Goal: Transaction & Acquisition: Obtain resource

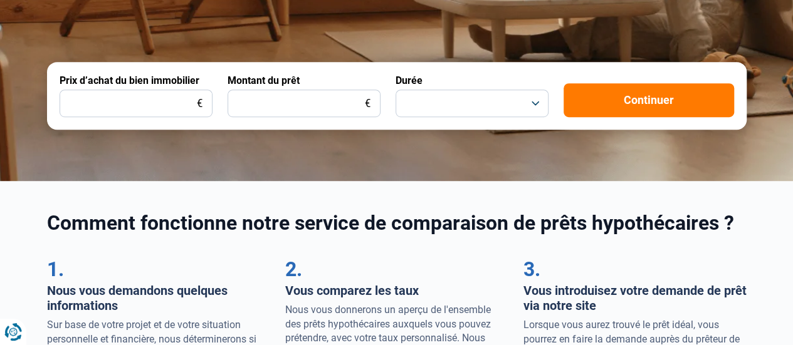
scroll to position [331, 0]
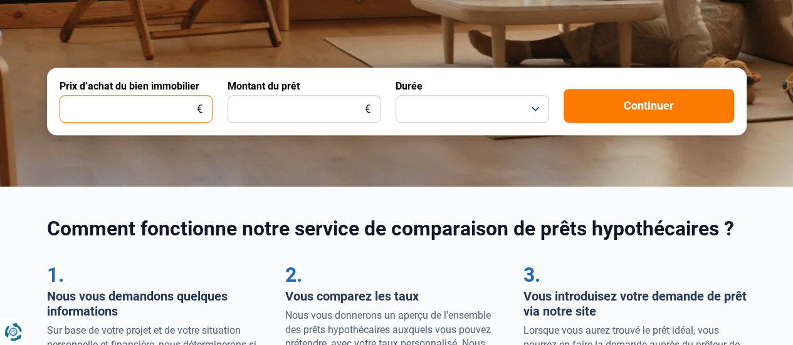
click at [170, 117] on input "Prix d’achat du bien immobilier" at bounding box center [136, 109] width 153 height 28
type input "266.000"
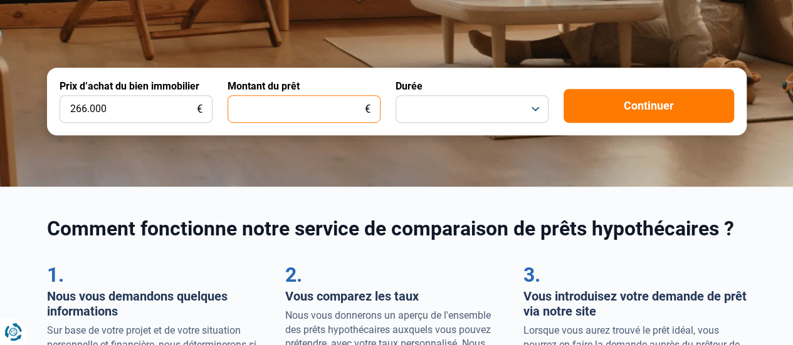
click at [294, 101] on input "Montant du prêt" at bounding box center [303, 109] width 153 height 28
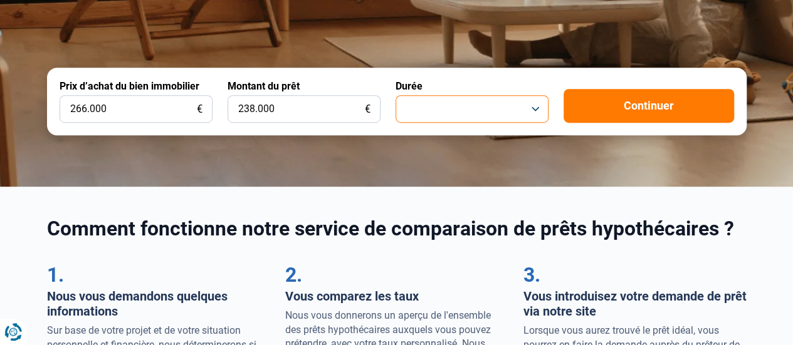
click at [440, 120] on button "button" at bounding box center [471, 109] width 153 height 28
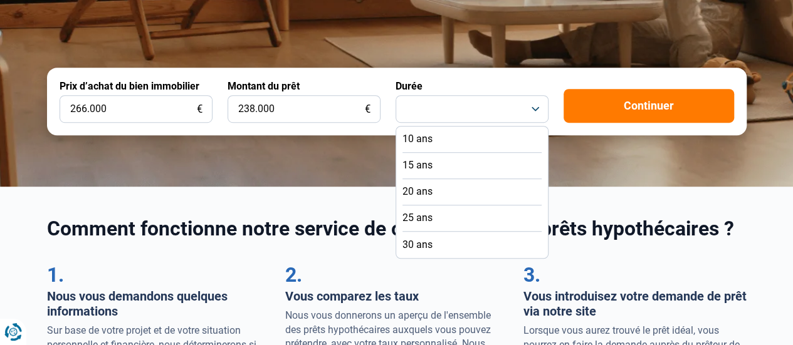
click at [426, 197] on span "20 ans" at bounding box center [417, 192] width 30 height 14
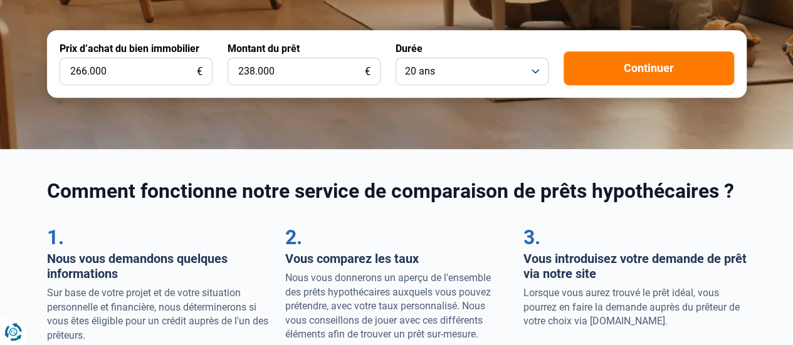
scroll to position [380, 0]
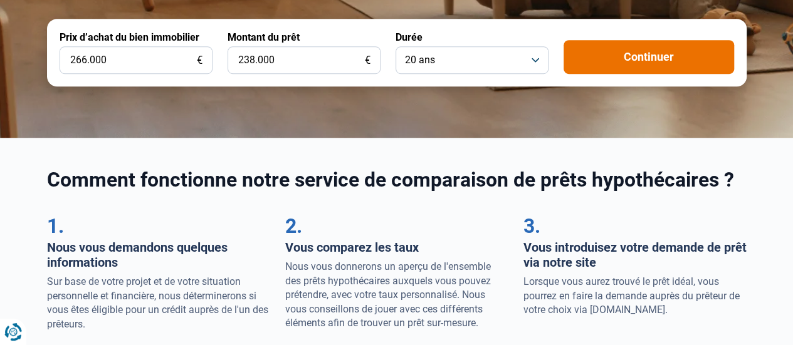
click at [649, 44] on button "Continuer" at bounding box center [648, 57] width 170 height 34
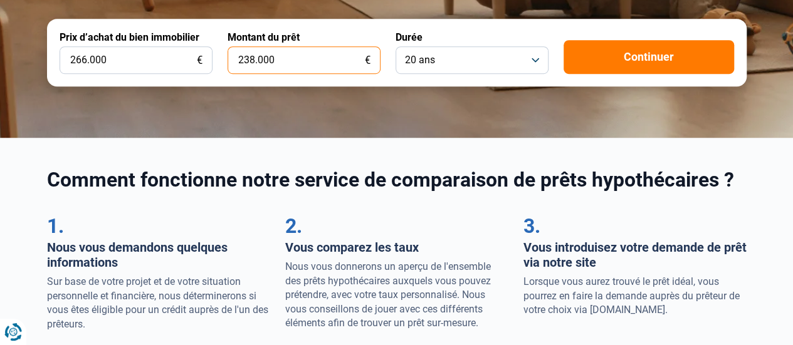
click at [254, 60] on input "238.000" at bounding box center [303, 60] width 153 height 28
click at [263, 62] on input "239.000" at bounding box center [303, 60] width 153 height 28
type input "239.400"
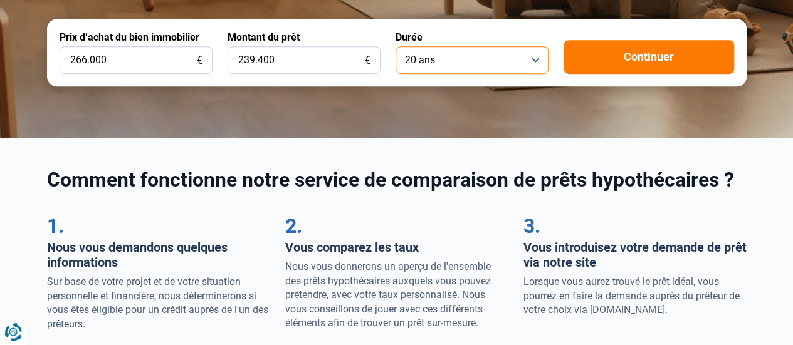
click at [534, 69] on button "20 ans" at bounding box center [471, 60] width 153 height 28
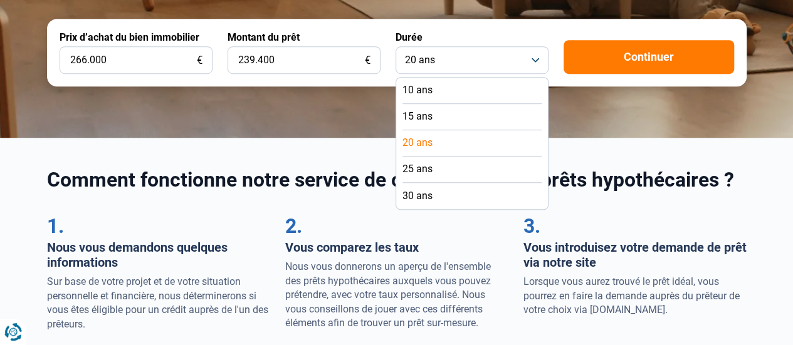
click at [442, 170] on li "25 ans" at bounding box center [471, 170] width 139 height 26
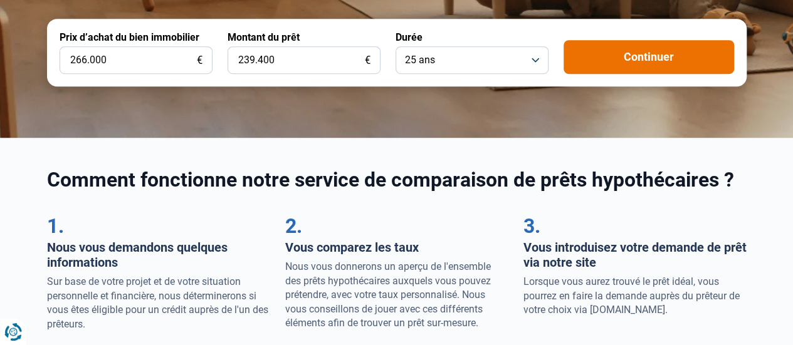
click at [612, 55] on button "Continuer" at bounding box center [648, 57] width 170 height 34
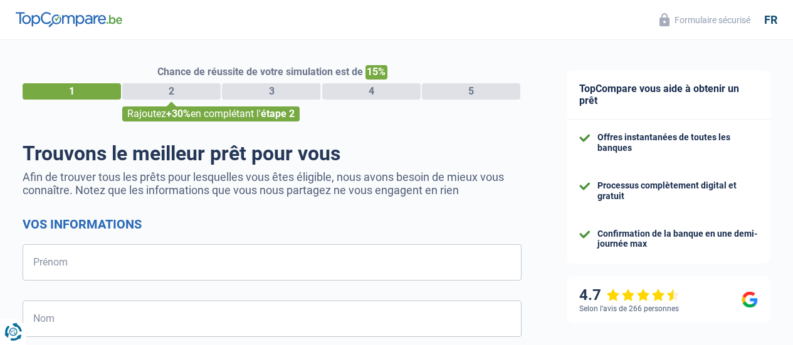
select select "32"
click at [97, 263] on input "Prénom" at bounding box center [272, 262] width 499 height 36
type input "h"
type input "Hugues"
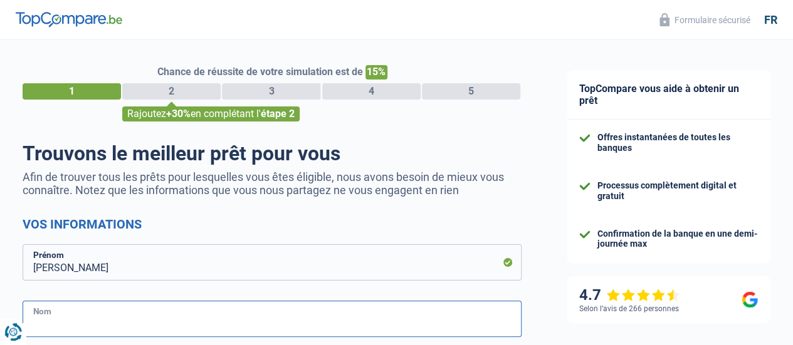
click at [90, 315] on input "Nom" at bounding box center [272, 319] width 499 height 36
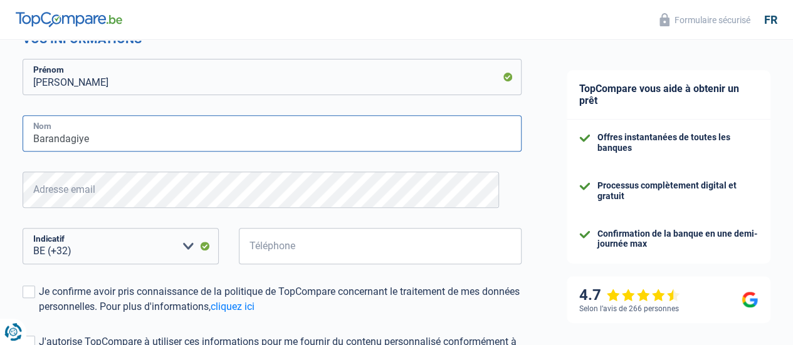
scroll to position [187, 0]
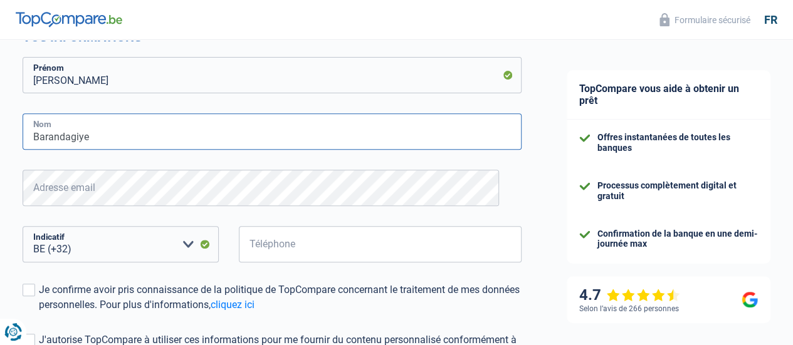
type input "Barandagiye"
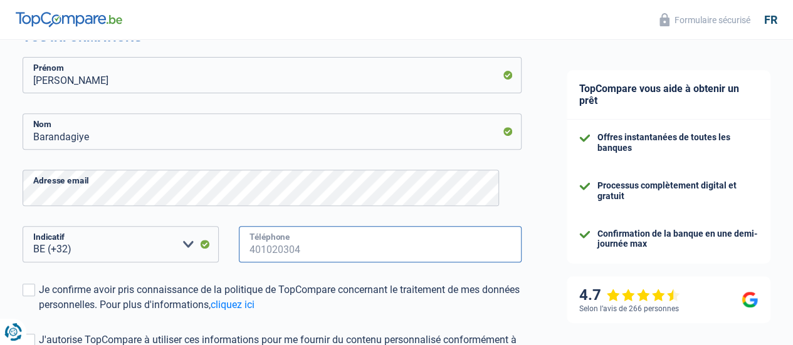
click at [300, 248] on input "Téléphone" at bounding box center [380, 244] width 283 height 36
type input "479881764"
click at [52, 290] on div "Je confirme avoir pris connaissance de la politique de TopCompare concernant le…" at bounding box center [280, 298] width 482 height 30
click at [39, 313] on input "Je confirme avoir pris connaissance de la politique de TopCompare concernant le…" at bounding box center [39, 313] width 0 height 0
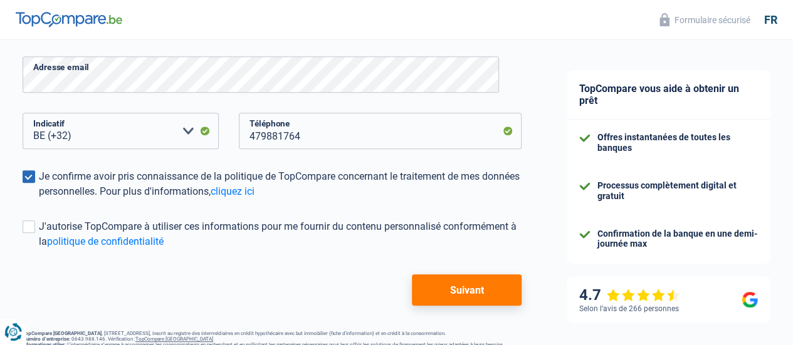
scroll to position [307, 0]
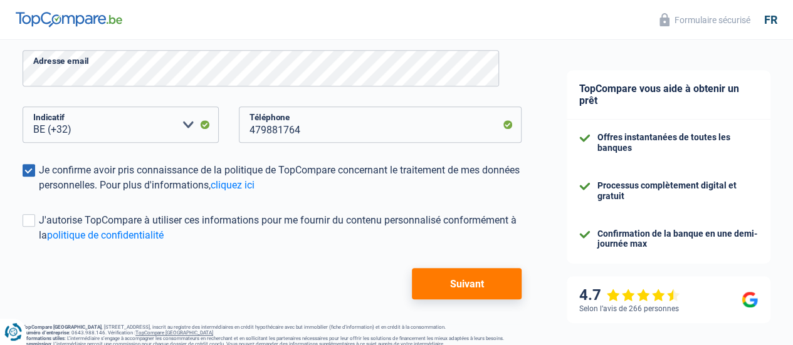
click at [35, 172] on span at bounding box center [29, 170] width 13 height 13
click at [39, 193] on input "Je confirme avoir pris connaissance de la politique de TopCompare concernant le…" at bounding box center [39, 193] width 0 height 0
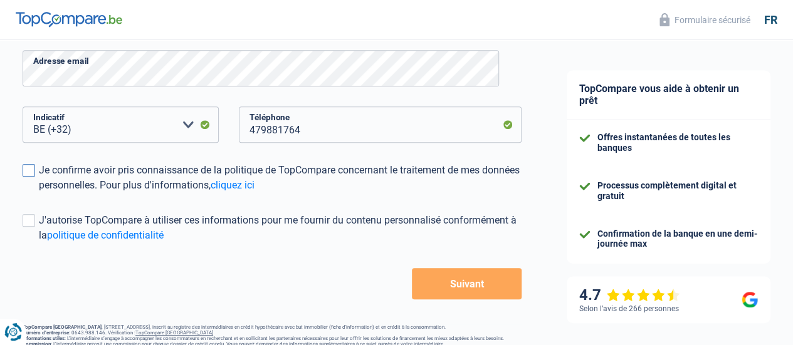
click at [35, 172] on span at bounding box center [29, 170] width 13 height 13
click at [39, 193] on input "Je confirme avoir pris connaissance de la politique de TopCompare concernant le…" at bounding box center [39, 193] width 0 height 0
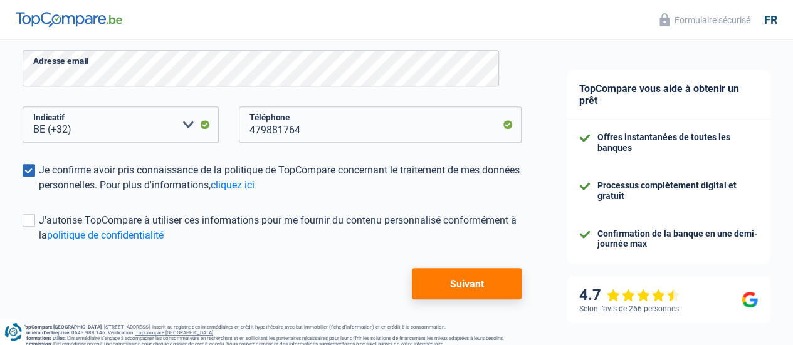
click at [450, 278] on button "Suivant" at bounding box center [467, 283] width 110 height 31
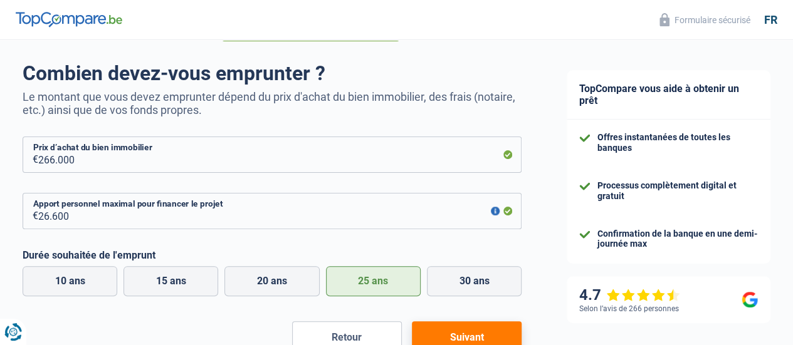
scroll to position [78, 0]
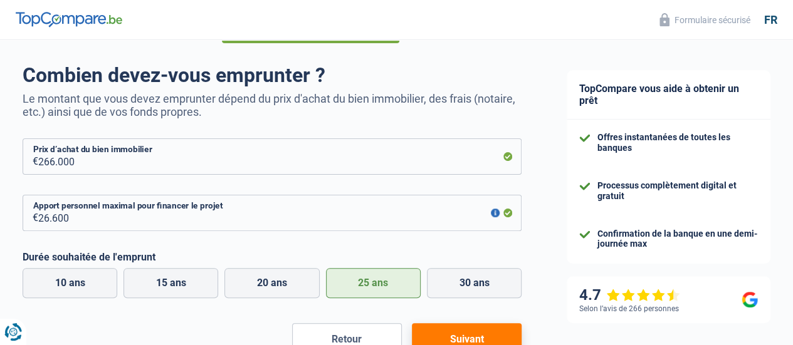
click at [491, 212] on button "button" at bounding box center [495, 213] width 9 height 9
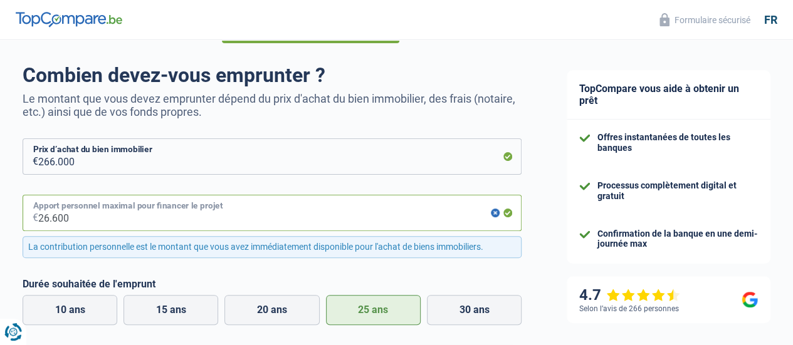
click at [356, 219] on input "26.600" at bounding box center [279, 213] width 483 height 36
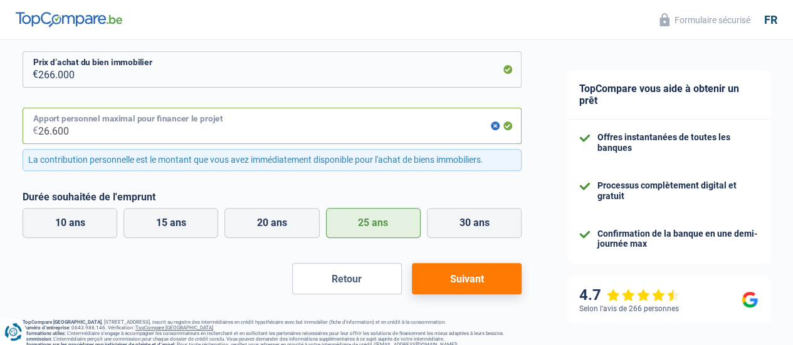
scroll to position [186, 0]
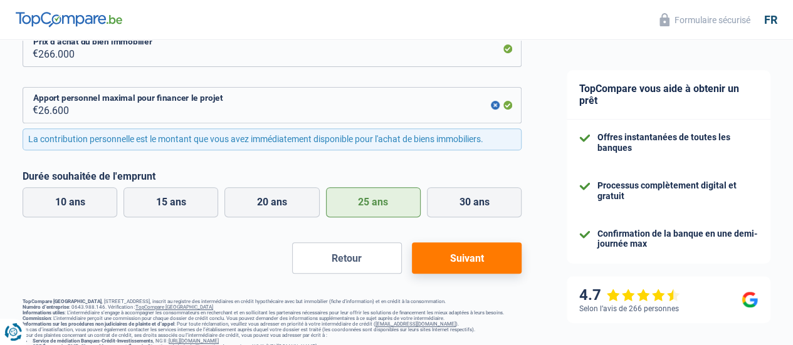
click at [453, 271] on button "Suivant" at bounding box center [467, 257] width 110 height 31
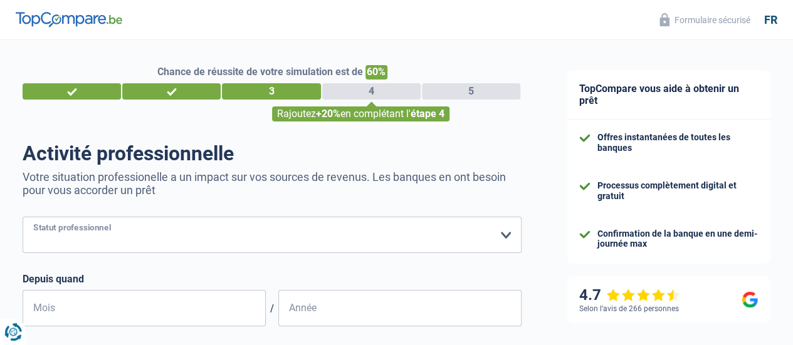
click at [492, 240] on select "Ouvrier Employé privé Employé public Invalide Indépendant Pensionné Chômeur Mut…" at bounding box center [272, 235] width 499 height 36
select select "publicEmployee"
click at [33, 218] on select "Ouvrier Employé privé Employé public Invalide Indépendant Pensionné Chômeur Mut…" at bounding box center [272, 235] width 499 height 36
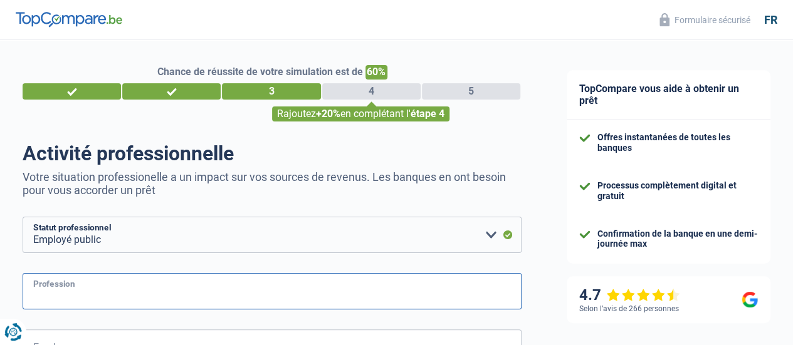
click at [102, 301] on input "Profession" at bounding box center [272, 291] width 499 height 36
type input "c"
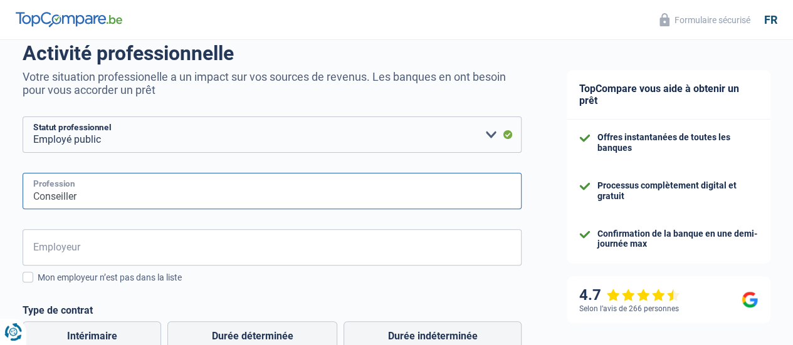
scroll to position [105, 0]
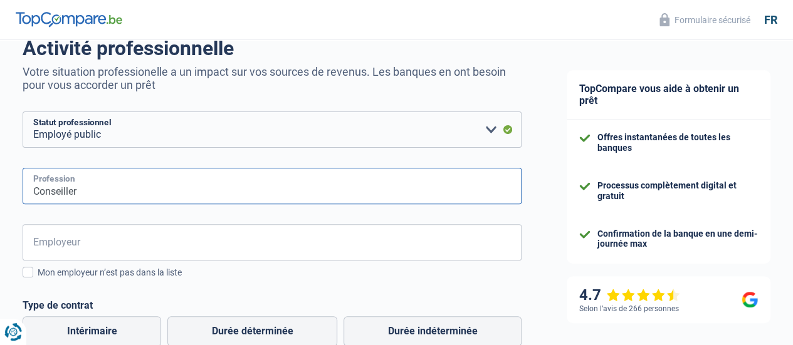
type input "Conseiller"
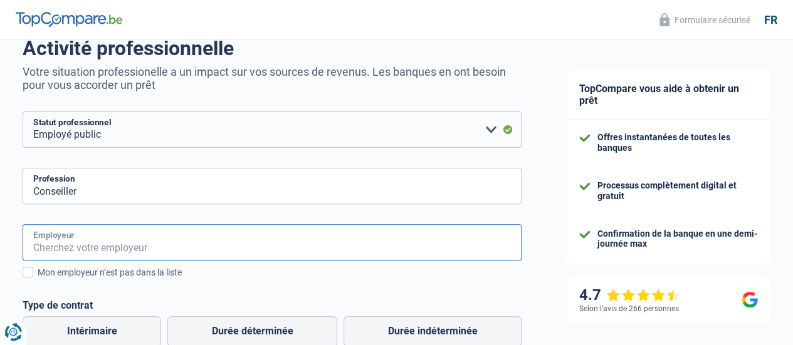
click at [154, 243] on input "Employeur" at bounding box center [272, 242] width 499 height 36
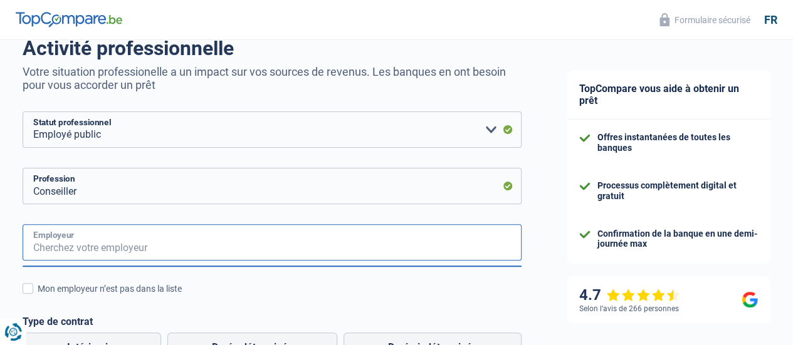
click at [154, 243] on input "Employeur" at bounding box center [272, 242] width 499 height 36
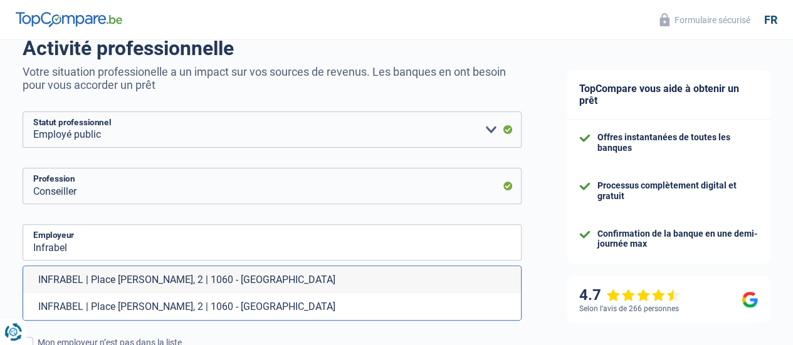
click at [11, 267] on div "Chance de réussite de votre simulation est de 60% 1 2 3 4 5 Rajoutez +20% en co…" at bounding box center [272, 346] width 544 height 833
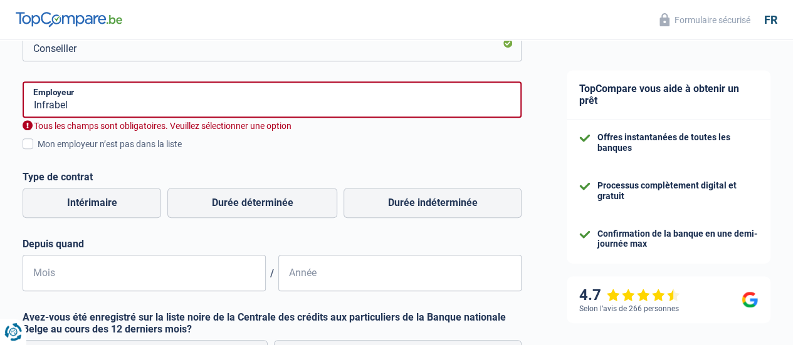
scroll to position [247, 0]
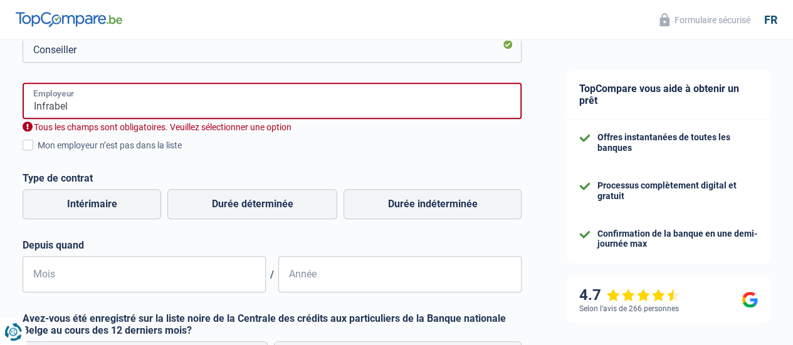
click at [102, 113] on input "Infrabel" at bounding box center [272, 101] width 499 height 36
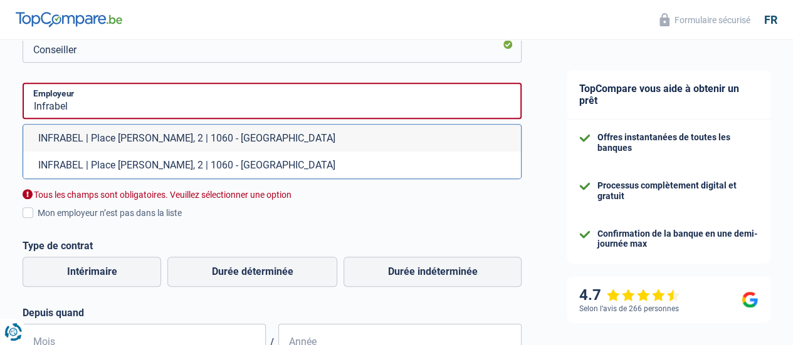
click at [106, 139] on li "INFRABEL | Place Marcel Broodthaers, 2 | 1060 - Saint-Gilles" at bounding box center [272, 138] width 498 height 27
type input "INFRABEL | Place Marcel Broodthaers, 2 | 1060 - Saint-Gilles"
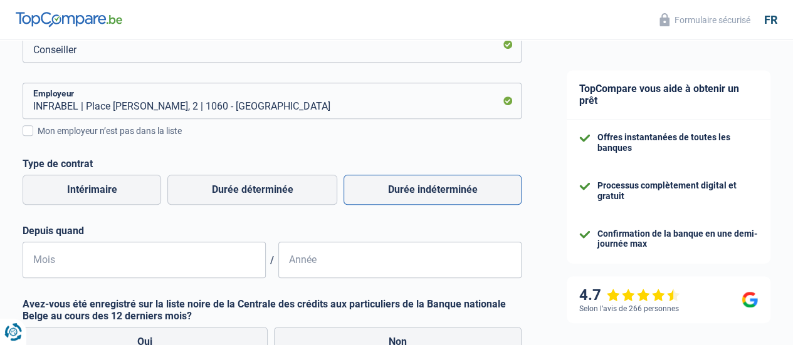
click at [400, 190] on label "Durée indéterminée" at bounding box center [432, 190] width 178 height 30
click at [400, 190] on input "Durée indéterminée" at bounding box center [432, 190] width 178 height 30
radio input "true"
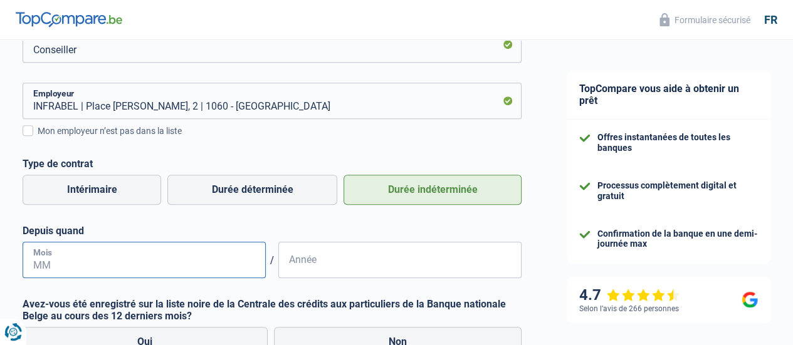
click at [106, 263] on input "Mois" at bounding box center [144, 260] width 243 height 36
type input "08"
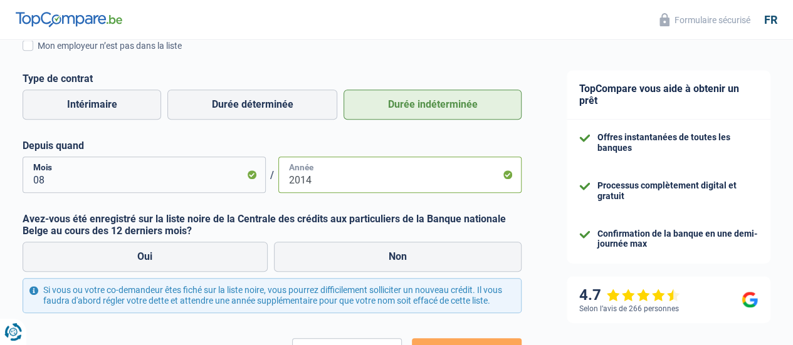
scroll to position [333, 0]
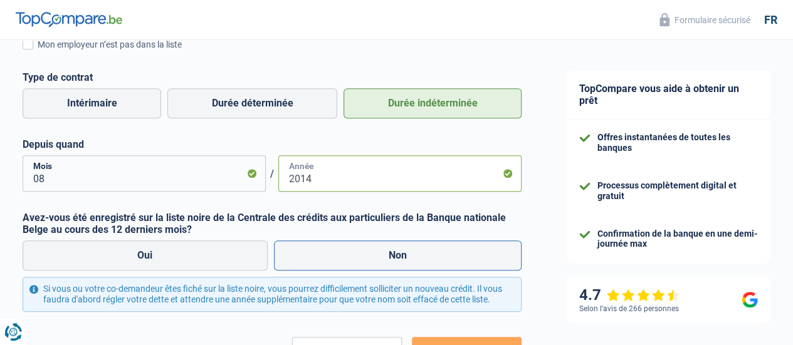
type input "2014"
click at [365, 257] on label "Non" at bounding box center [398, 256] width 248 height 30
click at [365, 257] on input "Non" at bounding box center [398, 256] width 248 height 30
radio input "true"
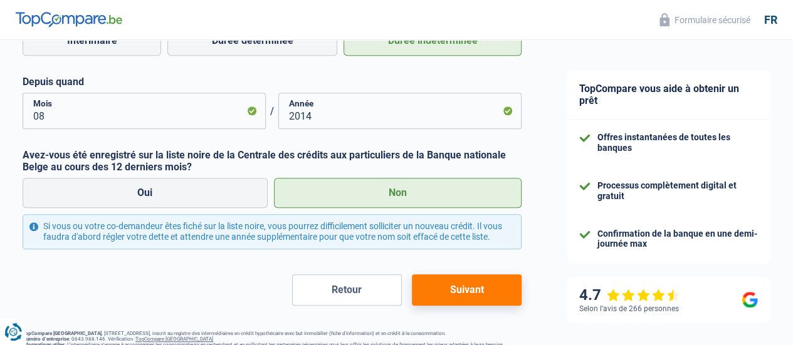
scroll to position [484, 0]
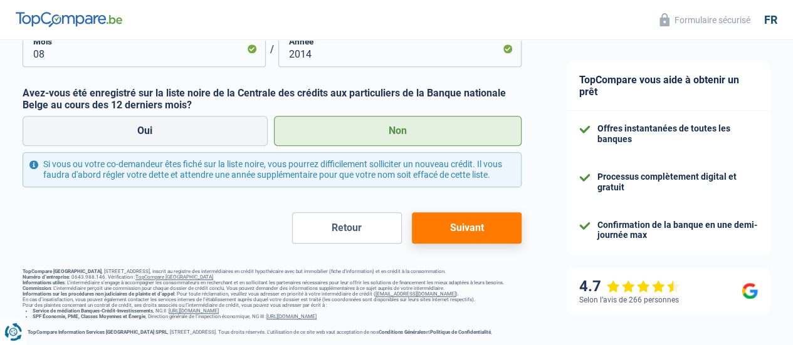
click at [447, 227] on button "Suivant" at bounding box center [467, 227] width 110 height 31
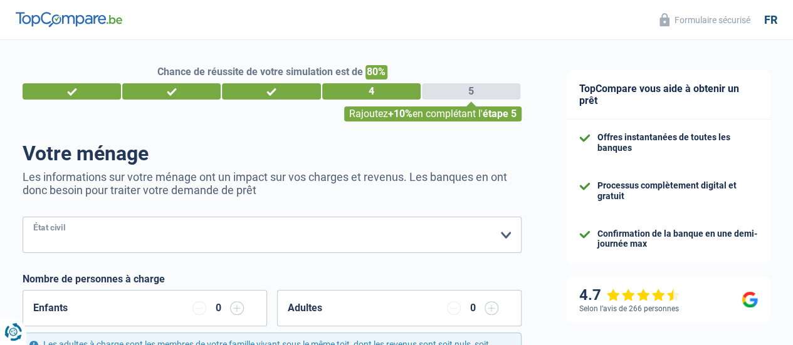
click at [371, 232] on select "Célibataire Marié(e) Cohabitant(e) légal(e) Divorcé(e) Veuf(ve) Séparé (de fait…" at bounding box center [272, 235] width 499 height 36
select select "married"
click at [33, 218] on select "Célibataire Marié(e) Cohabitant(e) légal(e) Divorcé(e) Veuf(ve) Séparé (de fait…" at bounding box center [272, 235] width 499 height 36
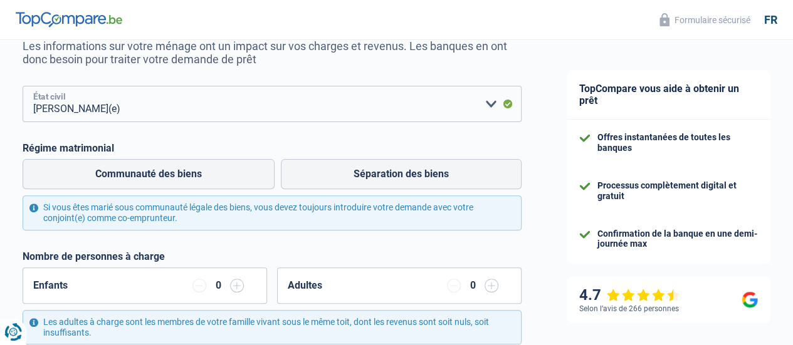
scroll to position [133, 0]
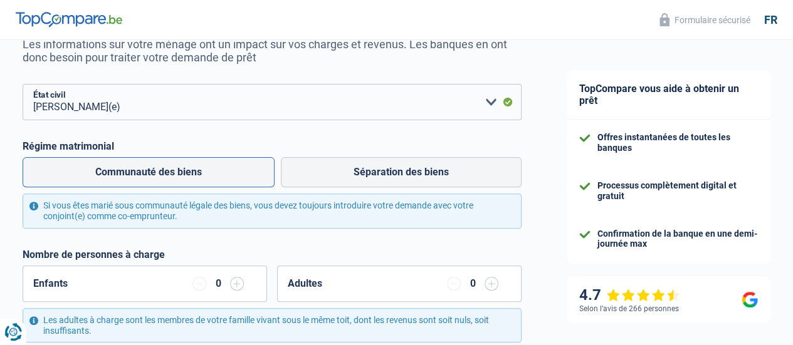
click at [174, 177] on label "Communauté des biens" at bounding box center [149, 172] width 252 height 30
click at [174, 177] on input "Communauté des biens" at bounding box center [149, 172] width 252 height 30
radio input "true"
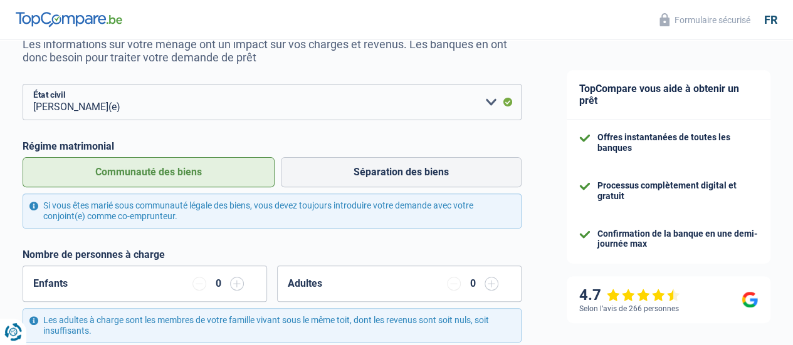
click at [244, 286] on div "Enfants 0" at bounding box center [145, 284] width 244 height 36
click at [235, 288] on input "button" at bounding box center [237, 284] width 14 height 14
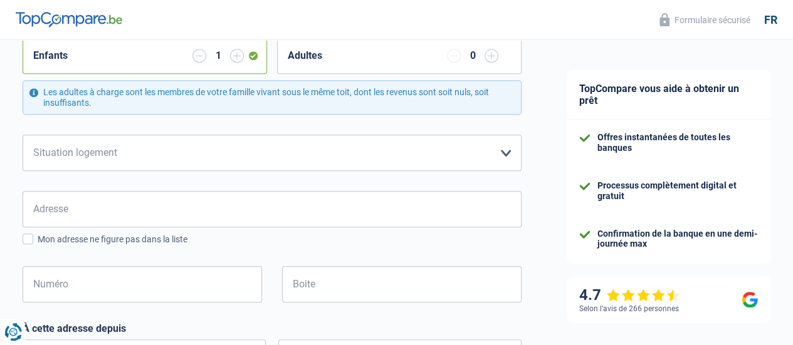
scroll to position [363, 0]
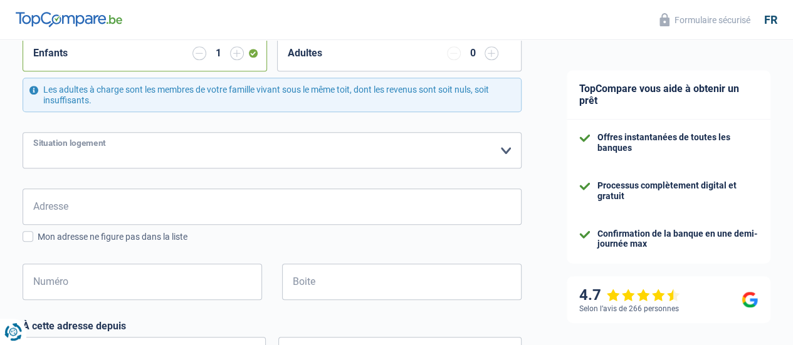
click at [364, 159] on select "Locataire Propriétaire avec prêt hypothécaire Propriétaire sans prêt hypothécai…" at bounding box center [272, 150] width 499 height 36
select select "ownerWithMortgage"
click at [33, 132] on select "Locataire Propriétaire avec prêt hypothécaire Propriétaire sans prêt hypothécai…" at bounding box center [272, 150] width 499 height 36
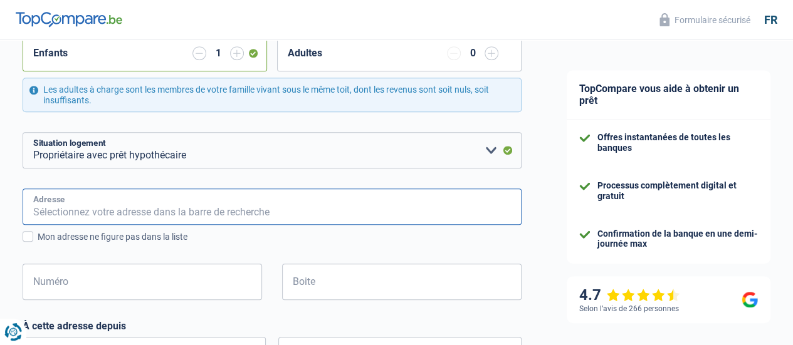
click at [296, 209] on input "Adresse" at bounding box center [272, 207] width 499 height 36
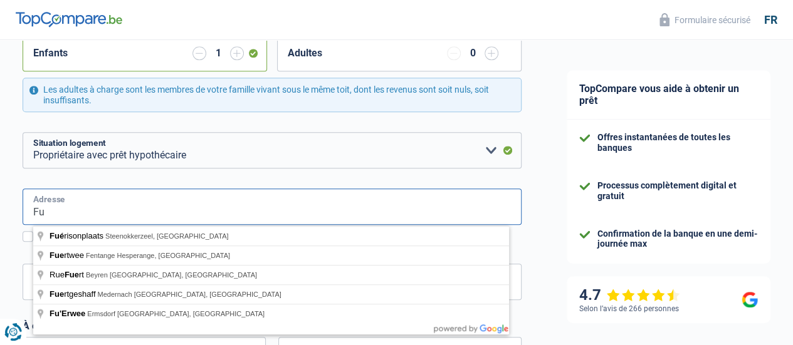
type input "F"
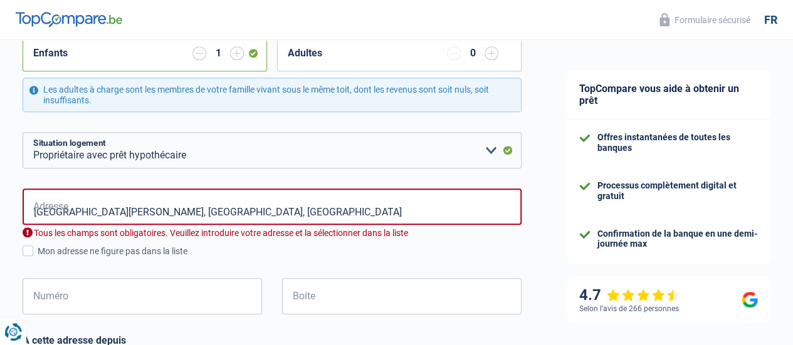
type input "Rue Jean Lejeune, 4020, Liège, BE"
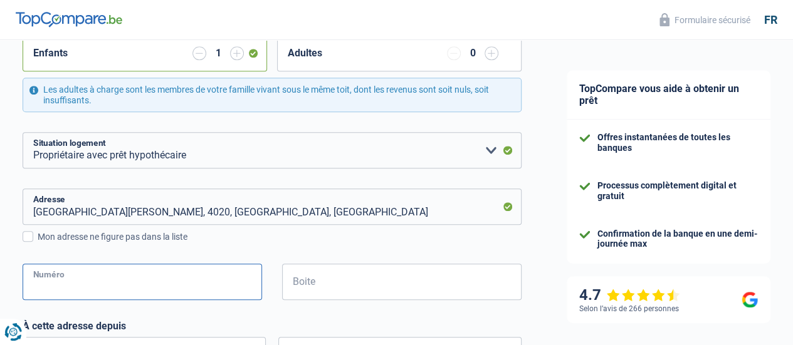
click at [169, 294] on input "Numéro" at bounding box center [142, 282] width 239 height 36
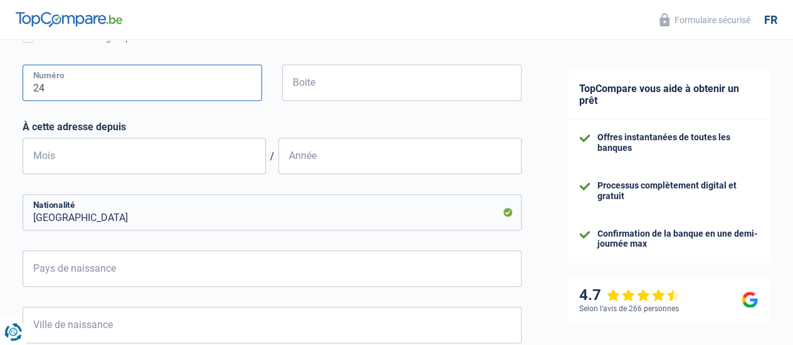
scroll to position [564, 0]
type input "24"
click at [194, 160] on input "Mois" at bounding box center [144, 155] width 243 height 36
type input "01"
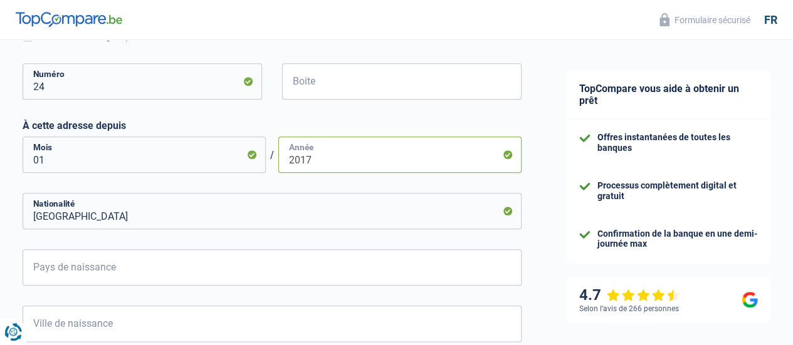
type input "2017"
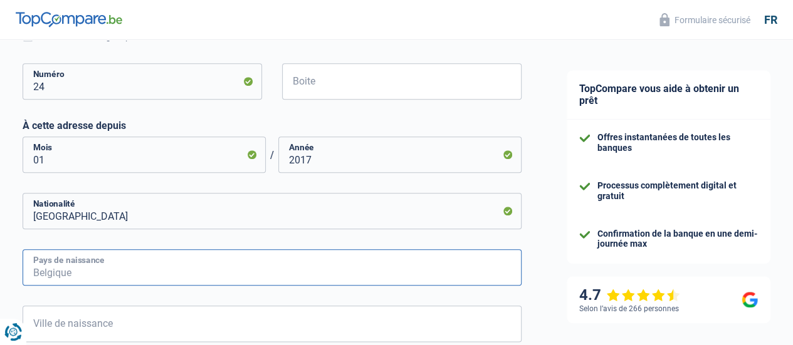
click at [137, 265] on input "Pays de naissance" at bounding box center [272, 267] width 499 height 36
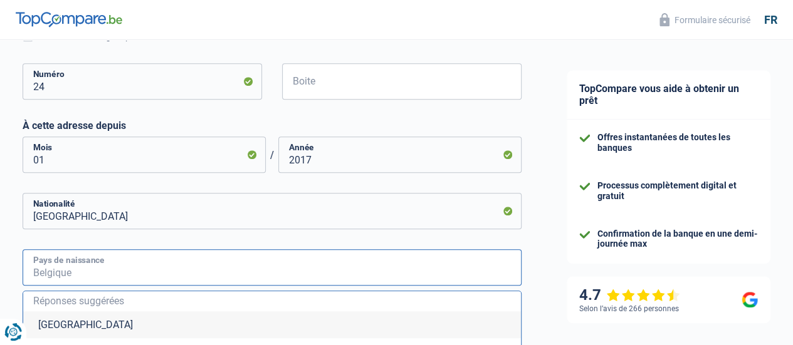
type input "B"
type input "U"
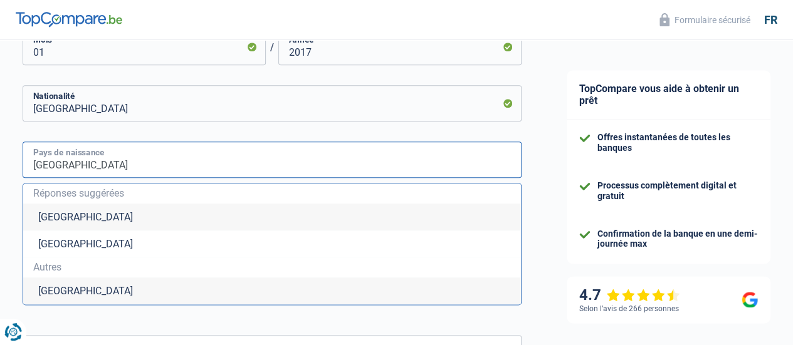
scroll to position [674, 0]
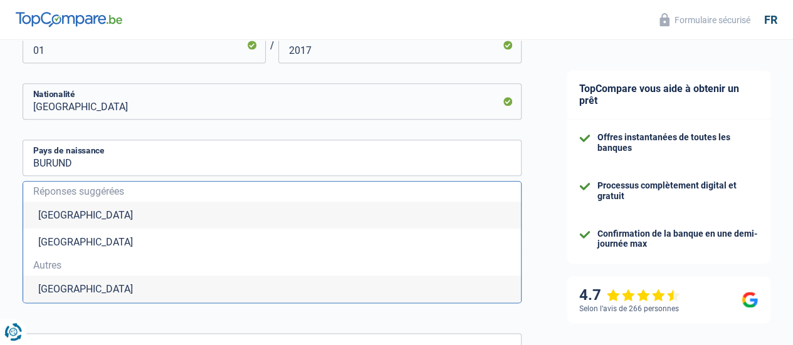
click at [198, 288] on li "Burundi" at bounding box center [272, 289] width 498 height 27
type input "Burundi"
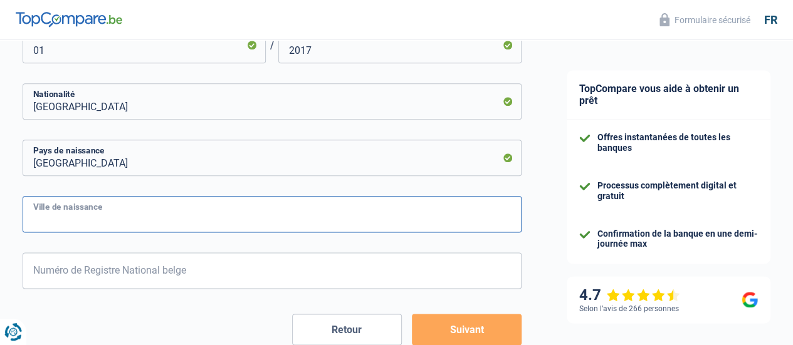
click at [227, 221] on input "Ville de naissance" at bounding box center [272, 214] width 499 height 36
type input "LIEGE"
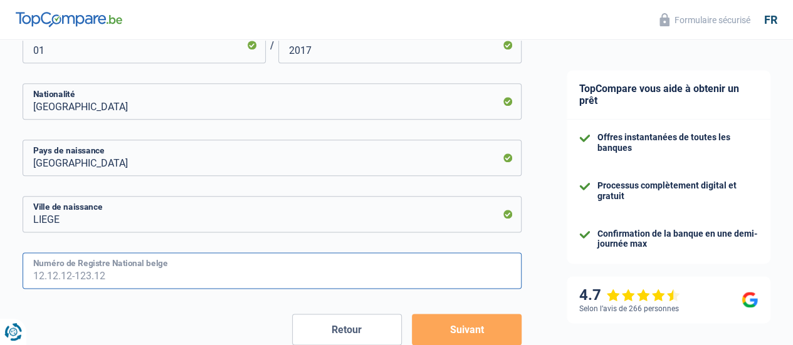
click at [167, 266] on input "Numéro de Registre National belge" at bounding box center [272, 271] width 499 height 36
click at [445, 325] on button "Suivant" at bounding box center [467, 329] width 110 height 31
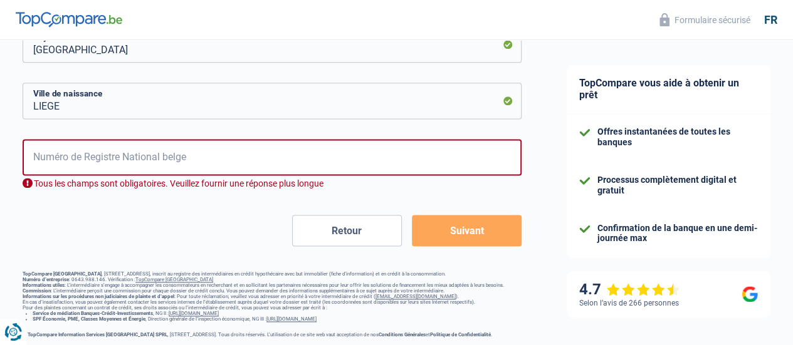
scroll to position [789, 0]
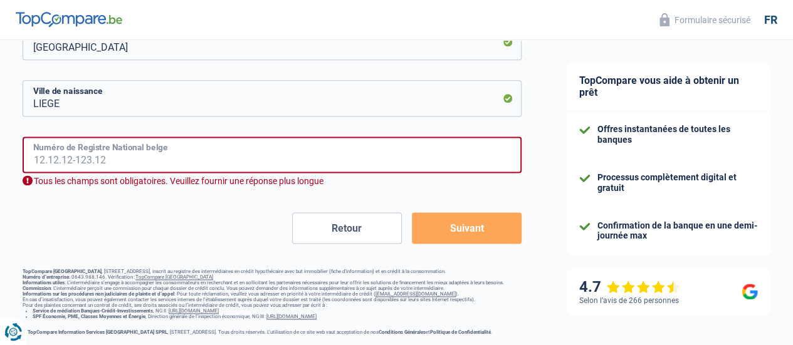
click at [85, 156] on input "Numéro de Registre National belge" at bounding box center [272, 155] width 499 height 36
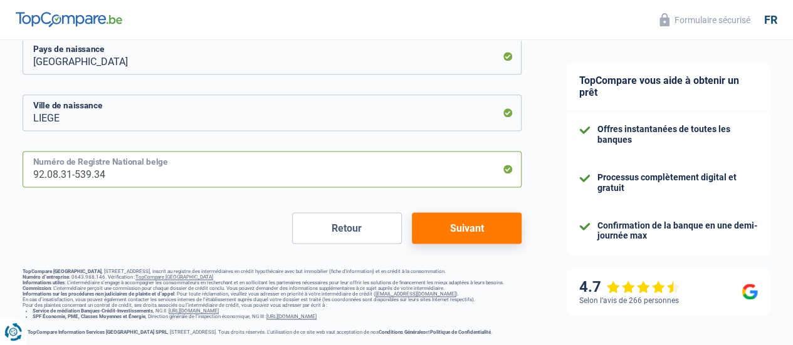
type input "92.08.31-539.34"
click at [449, 212] on button "Suivant" at bounding box center [467, 227] width 110 height 31
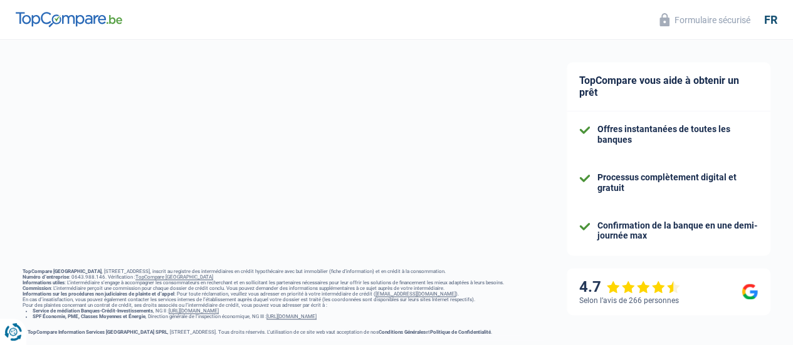
select select "familyAllowances"
select select "netSalary"
select select "mealVouchers"
select select "mortgage"
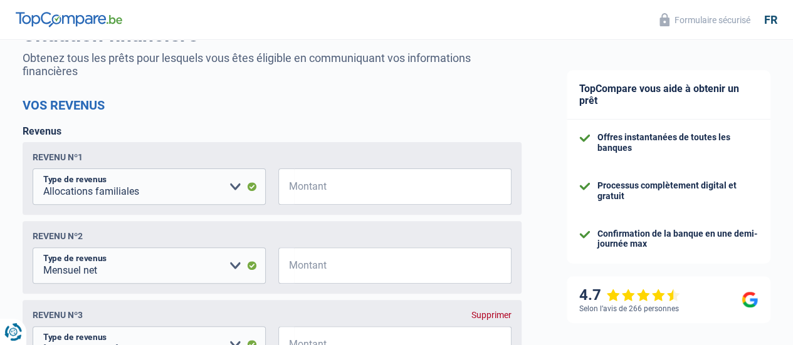
scroll to position [120, 0]
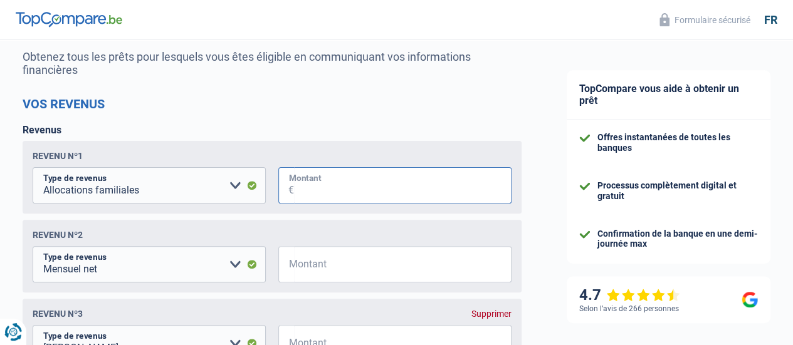
click at [341, 189] on input "Montant" at bounding box center [402, 185] width 217 height 36
type input "192"
click at [335, 274] on input "Montant" at bounding box center [402, 264] width 217 height 36
type input "3.200"
click at [318, 343] on input "Montant" at bounding box center [402, 343] width 217 height 36
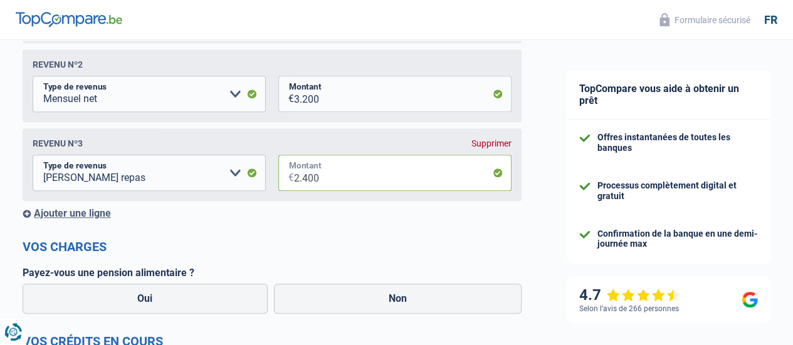
scroll to position [292, 0]
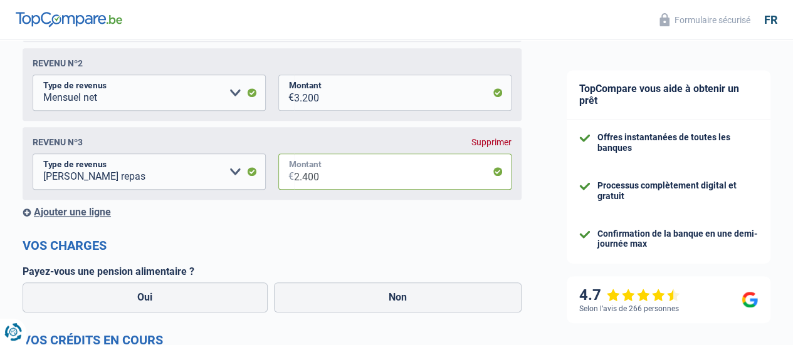
type input "2.400"
click at [95, 218] on div "Ajouter une ligne" at bounding box center [272, 212] width 499 height 12
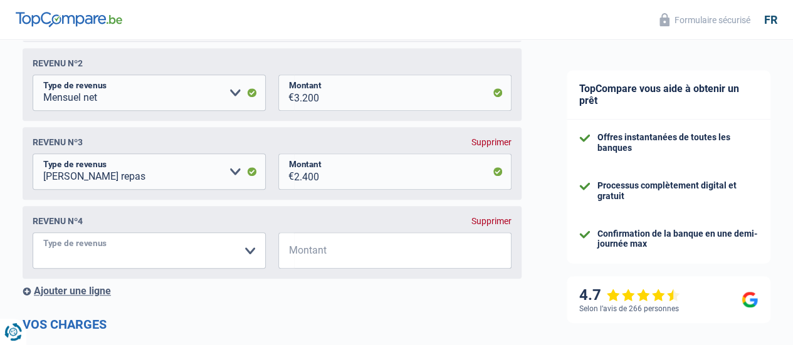
click at [246, 254] on select "Allocation d'handicap Allocations chômage Allocations familiales Chèques repas …" at bounding box center [149, 250] width 233 height 36
select select "rentalIncome"
click at [43, 235] on select "Allocation d'handicap Allocations chômage Allocations familiales Chèques repas …" at bounding box center [149, 250] width 233 height 36
click at [305, 262] on input "Montant" at bounding box center [402, 250] width 217 height 36
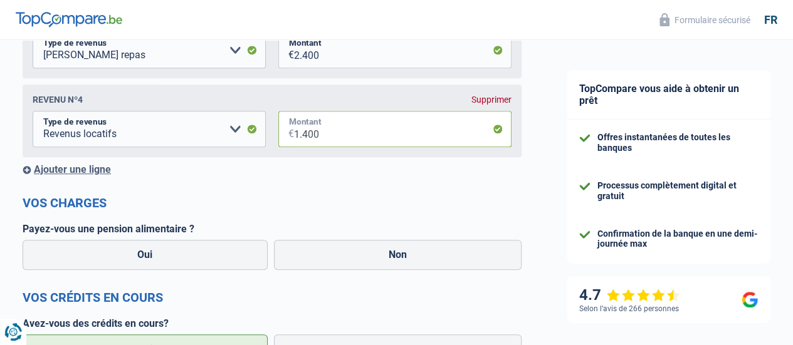
scroll to position [415, 0]
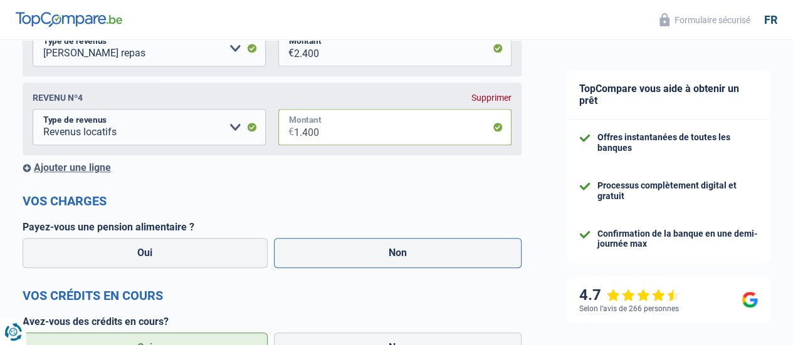
type input "1.400"
click at [398, 254] on label "Non" at bounding box center [398, 253] width 248 height 30
click at [398, 254] on input "Non" at bounding box center [398, 253] width 248 height 30
radio input "true"
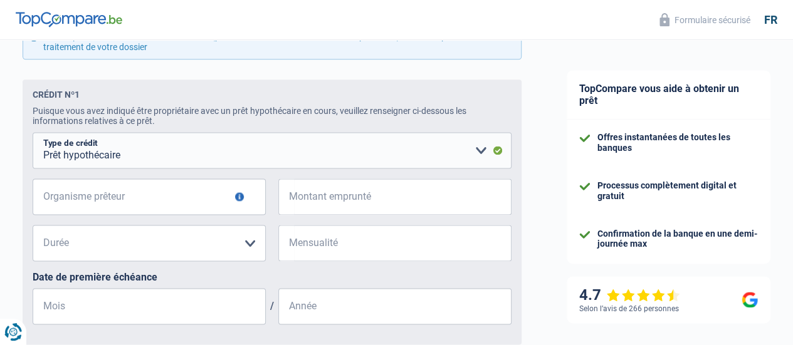
scroll to position [765, 0]
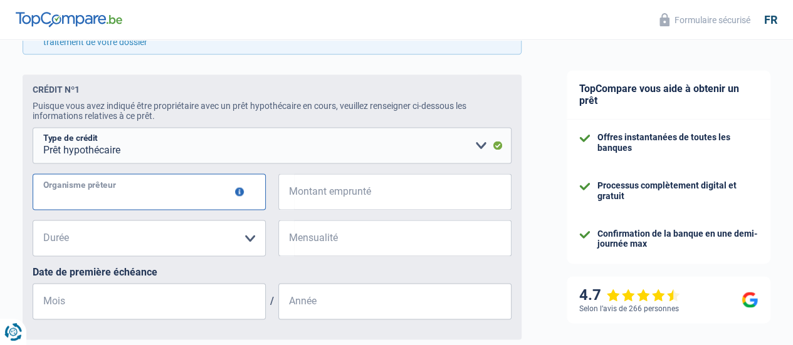
click at [187, 194] on input "Organisme prêteur" at bounding box center [149, 192] width 233 height 36
type input "ING"
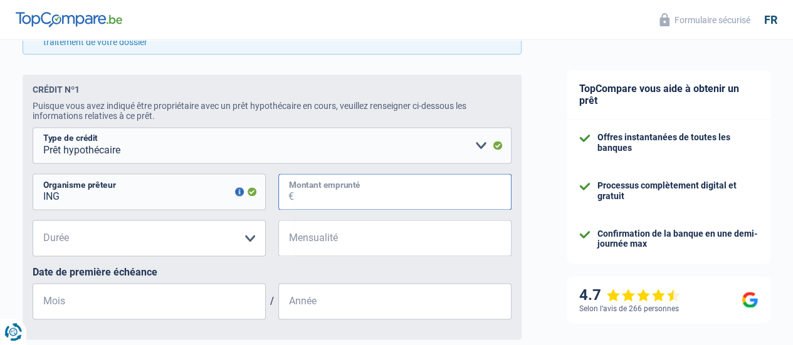
click at [348, 202] on input "Montant emprunté" at bounding box center [402, 192] width 217 height 36
type input "149.000"
click at [233, 248] on select "120 mois 132 mois 144 mois 180 mois 240 mois 300 mois 360 mois 420 mois Veuille…" at bounding box center [149, 238] width 233 height 36
select select "240"
click at [43, 224] on select "120 mois 132 mois 144 mois 180 mois 240 mois 300 mois 360 mois 420 mois Veuille…" at bounding box center [149, 238] width 233 height 36
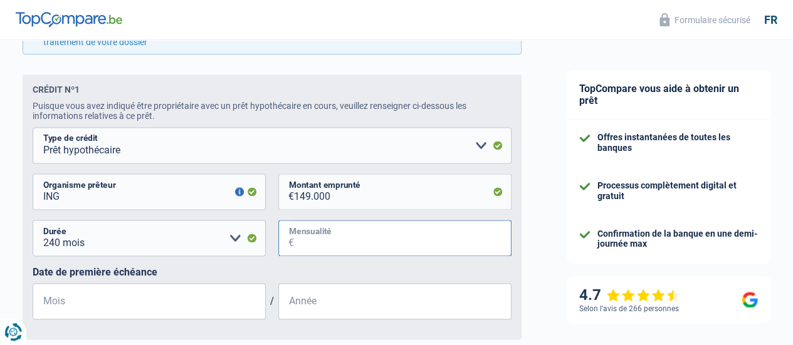
click at [333, 254] on input "Mensualité" at bounding box center [402, 238] width 217 height 36
type input "738"
click at [187, 306] on input "Mois" at bounding box center [149, 301] width 233 height 36
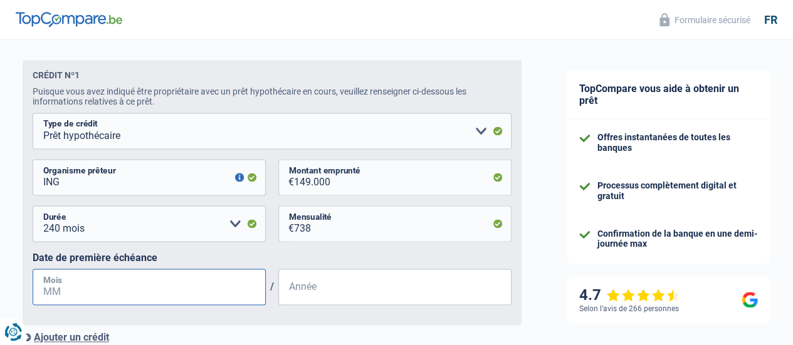
scroll to position [783, 0]
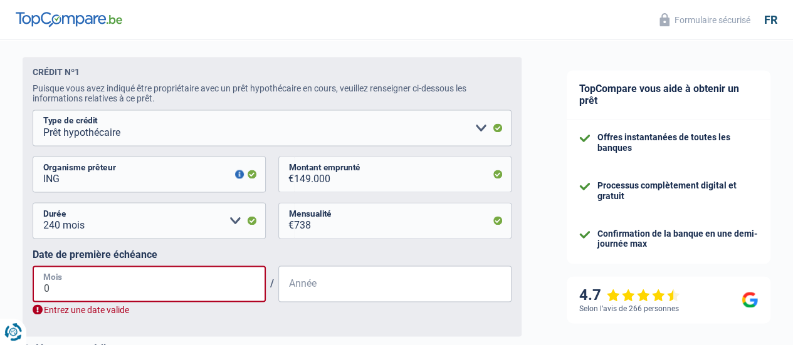
type input "02"
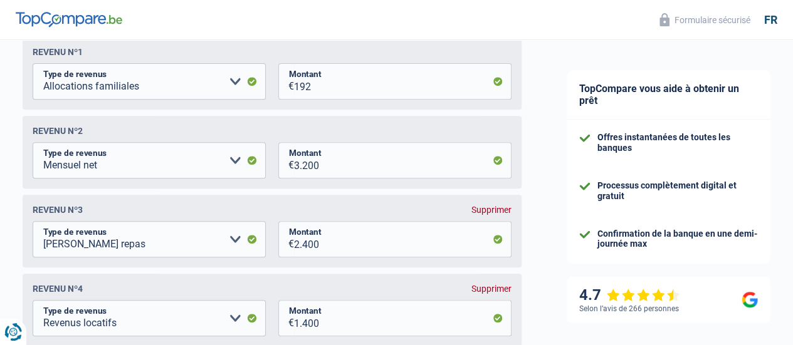
scroll to position [226, 0]
type input "2017"
click at [237, 239] on select "Allocation d'handicap Allocations chômage Allocations familiales Chèques repas …" at bounding box center [149, 238] width 233 height 36
click at [433, 27] on header "Formulaire sécurisé fr" at bounding box center [396, 20] width 793 height 40
click at [233, 244] on select "Allocation d'handicap Allocations chômage Allocations familiales Chèques repas …" at bounding box center [149, 238] width 233 height 36
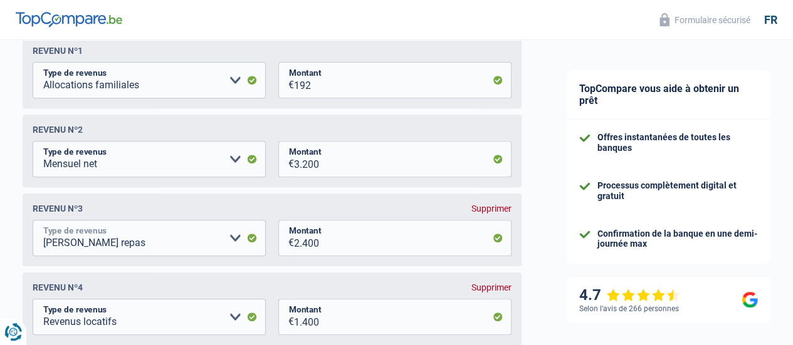
select select "netSalary"
click at [43, 222] on select "Allocation d'handicap Allocations chômage Allocations familiales Chèques repas …" at bounding box center [149, 238] width 233 height 36
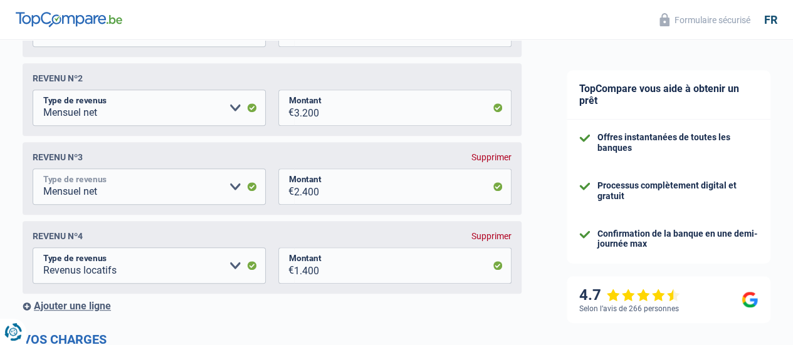
scroll to position [306, 0]
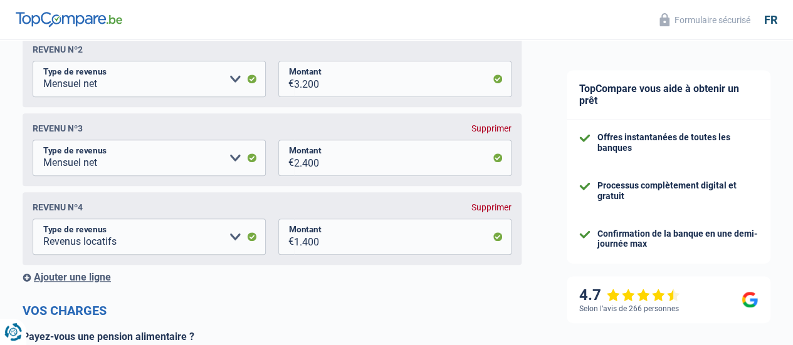
click at [103, 278] on div "Ajouter une ligne" at bounding box center [272, 277] width 499 height 12
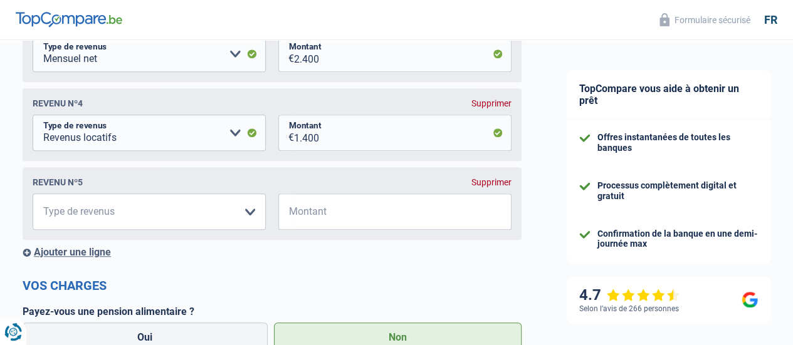
scroll to position [415, 0]
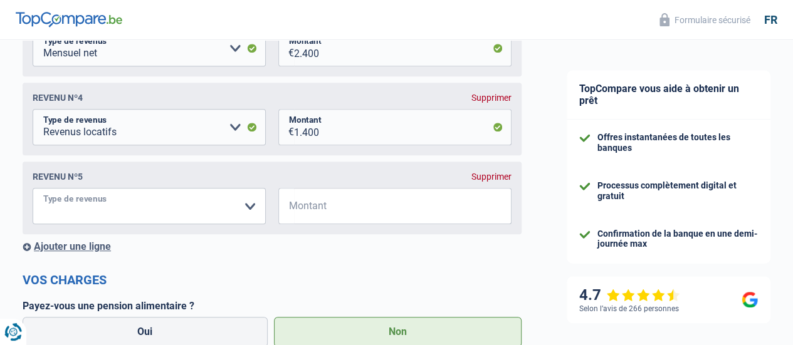
click at [257, 211] on select "Allocation d'handicap Allocations chômage Allocations familiales Chèques repas …" at bounding box center [149, 206] width 233 height 36
select select "mealVouchers"
click at [43, 191] on select "Allocation d'handicap Allocations chômage Allocations familiales Chèques repas …" at bounding box center [149, 206] width 233 height 36
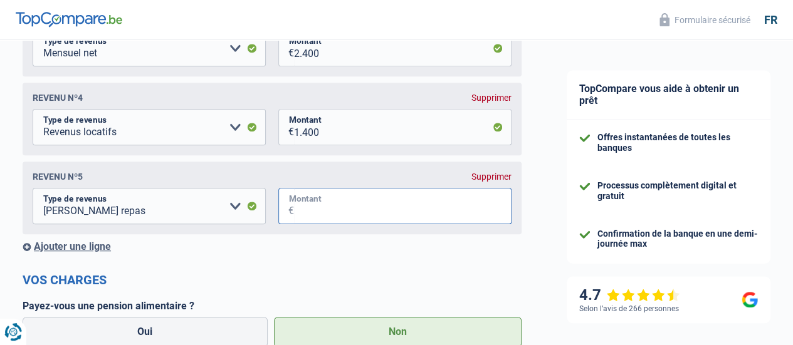
click at [303, 205] on input "Montant" at bounding box center [402, 206] width 217 height 36
type input "160"
click at [103, 251] on div "Ajouter une ligne" at bounding box center [272, 247] width 499 height 12
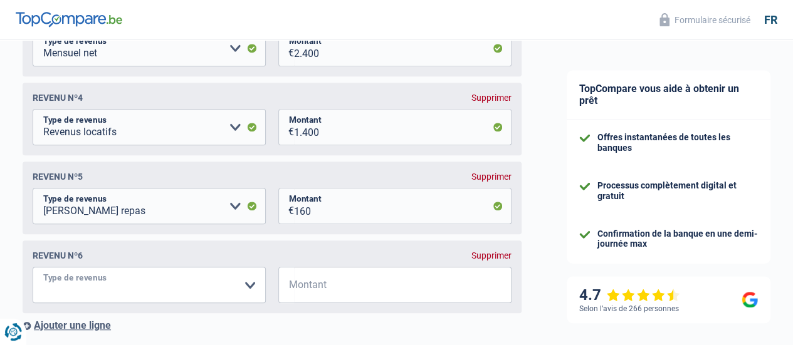
click at [221, 286] on select "Allocation d'handicap Allocations chômage Allocations familiales Chèques repas …" at bounding box center [149, 285] width 233 height 36
select select "mealVouchers"
click at [43, 271] on select "Allocation d'handicap Allocations chômage Allocations familiales Chèques repas …" at bounding box center [149, 285] width 233 height 36
click at [326, 286] on input "Montant" at bounding box center [402, 285] width 217 height 36
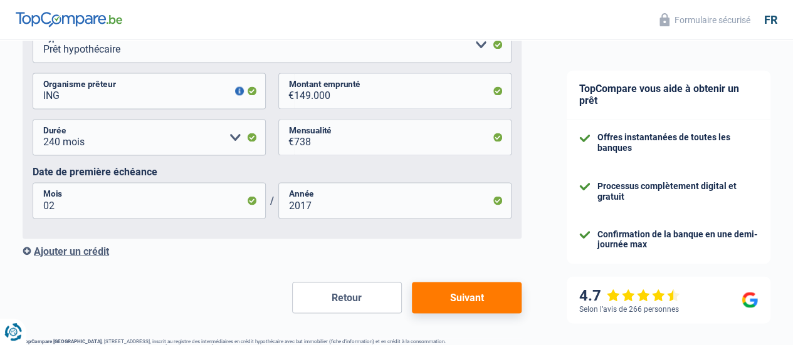
scroll to position [1061, 0]
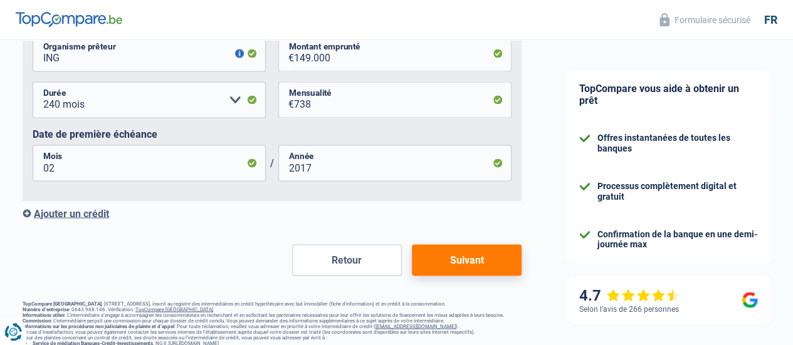
type input "120"
click at [86, 216] on div "Ajouter un crédit" at bounding box center [272, 213] width 499 height 12
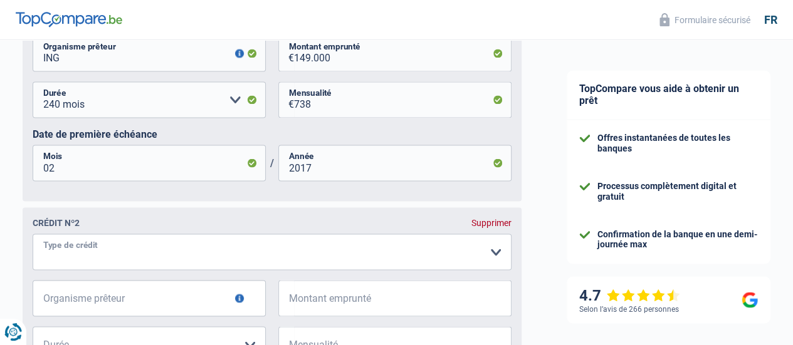
click at [179, 261] on select "Carte ou ouverture de crédit Prêt hypothécaire Vente à tempérament Prêt à tempé…" at bounding box center [272, 252] width 479 height 36
select select "mortgage"
click at [43, 266] on select "Carte ou ouverture de crédit Prêt hypothécaire Vente à tempérament Prêt à tempé…" at bounding box center [272, 252] width 479 height 36
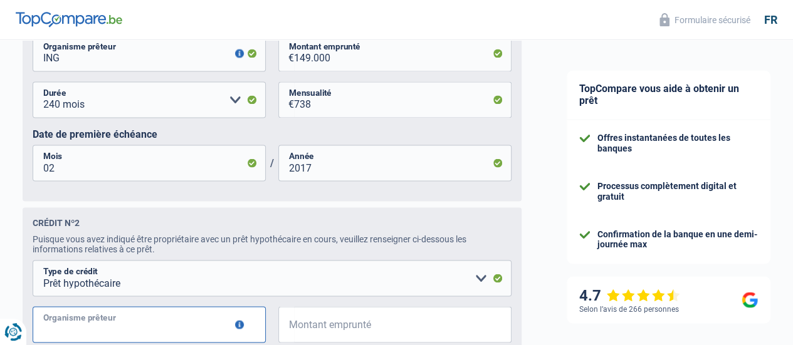
click at [170, 329] on input "Organisme prêteur" at bounding box center [149, 324] width 233 height 36
click at [58, 336] on input "²BEOBANK" at bounding box center [149, 324] width 233 height 36
type input "BEOBANK"
click at [324, 331] on input "Montant emprunté" at bounding box center [402, 324] width 217 height 36
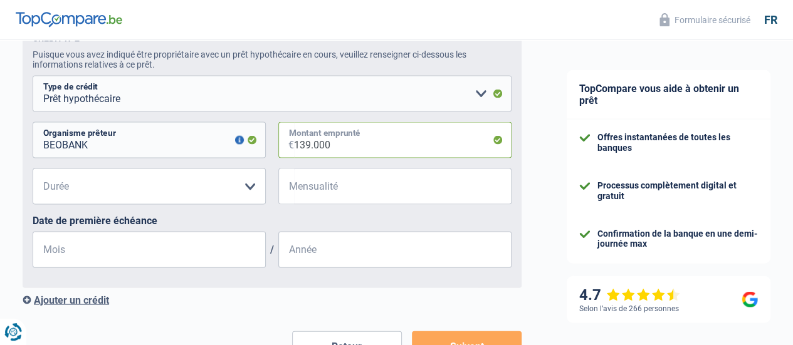
scroll to position [1248, 0]
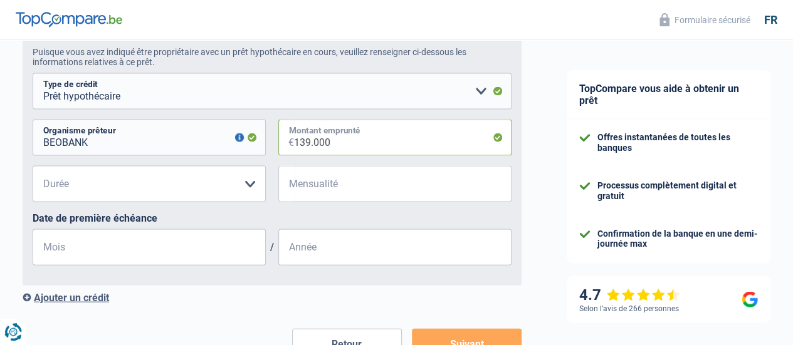
type input "139.000"
click at [213, 195] on select "120 mois 132 mois 144 mois 180 mois 240 mois 300 mois 360 mois 420 mois Veuille…" at bounding box center [149, 184] width 233 height 36
select select "240"
click at [43, 172] on select "120 mois 132 mois 144 mois 180 mois 240 mois 300 mois 360 mois 420 mois Veuille…" at bounding box center [149, 184] width 233 height 36
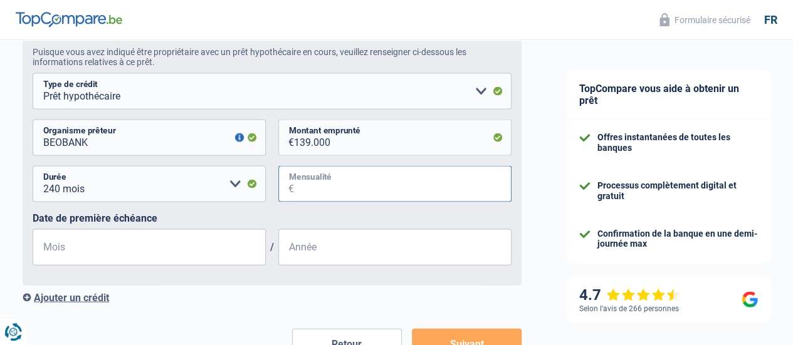
click at [307, 189] on input "Mensualité" at bounding box center [402, 184] width 217 height 36
type input "624"
click at [193, 260] on input "Mois" at bounding box center [149, 247] width 233 height 36
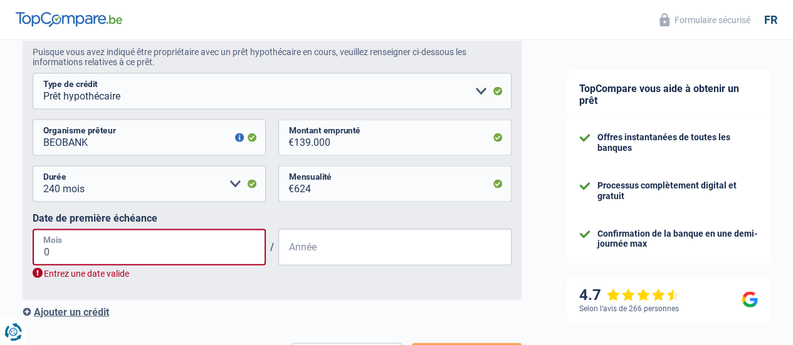
type input "01"
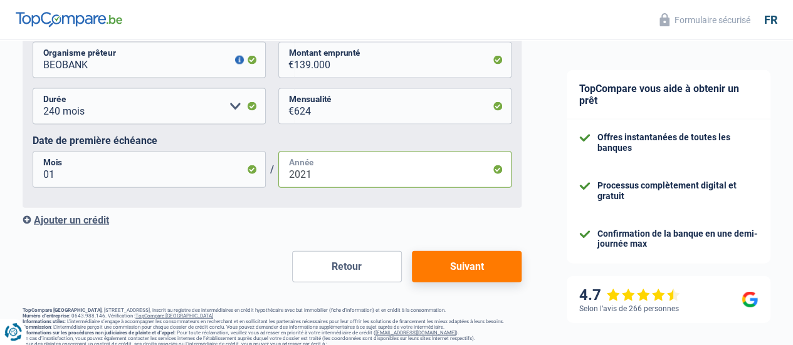
scroll to position [1385, 0]
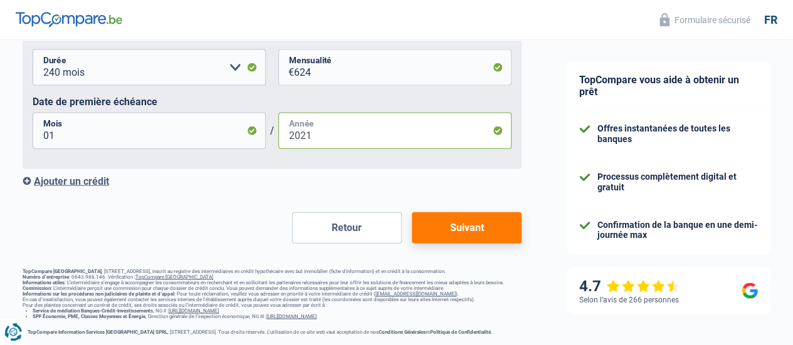
type input "2021"
click at [466, 217] on button "Suivant" at bounding box center [467, 227] width 110 height 31
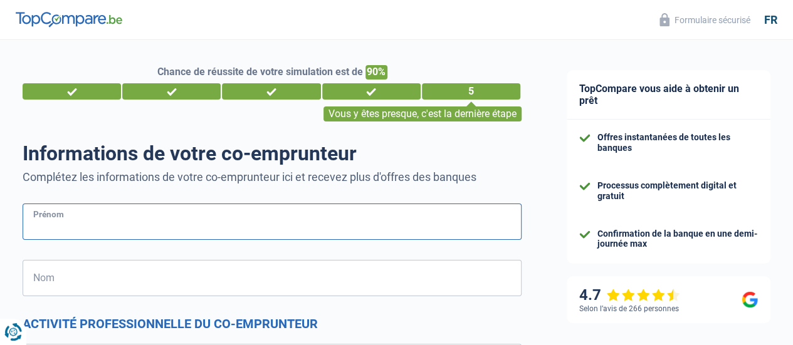
click at [466, 217] on input "Prénom" at bounding box center [272, 222] width 499 height 36
type input "LARA"
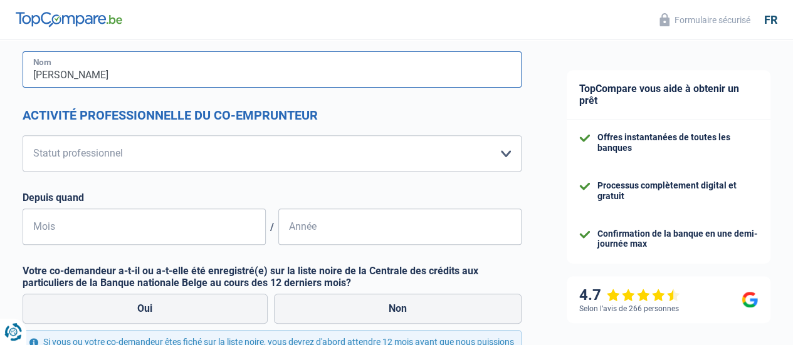
scroll to position [212, 0]
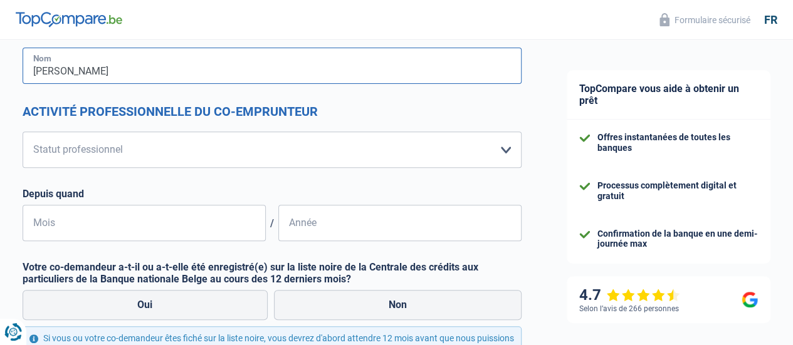
type input "GONZALEZ NUNEZ"
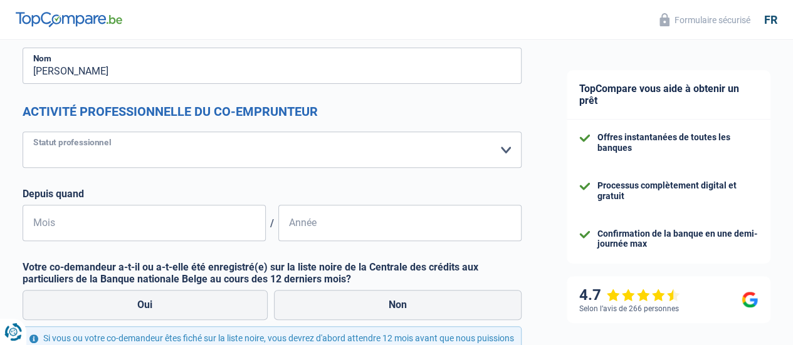
click at [449, 154] on select "Ouvrier Employé privé Employé public Invalide Indépendant Pensionné Chômeur Mut…" at bounding box center [272, 150] width 499 height 36
select select "privateEmployee"
click at [33, 132] on select "Ouvrier Employé privé Employé public Invalide Indépendant Pensionné Chômeur Mut…" at bounding box center [272, 150] width 499 height 36
select select "netSalary"
select select "mealVouchers"
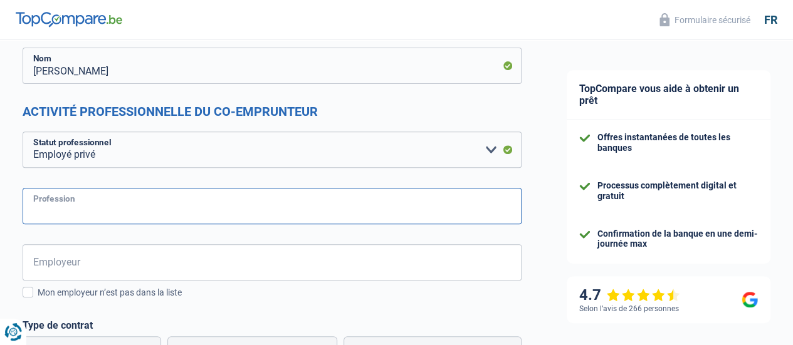
click at [115, 200] on input "Profession" at bounding box center [272, 206] width 499 height 36
type input "CONSULTANT HR"
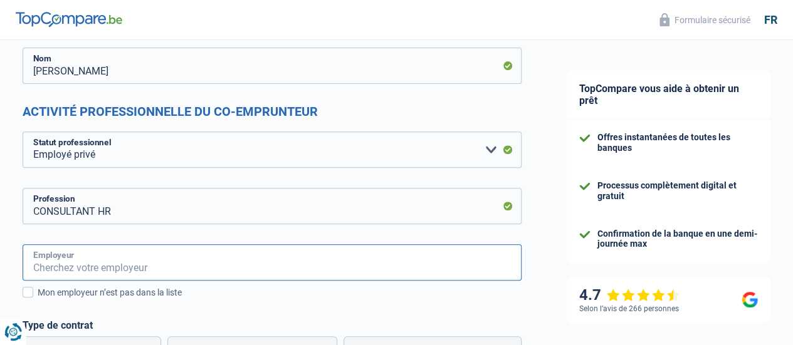
click at [95, 268] on input "Employeur" at bounding box center [272, 262] width 499 height 36
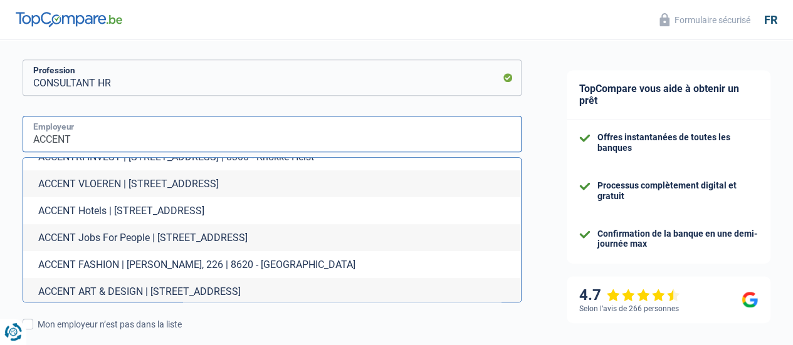
scroll to position [299, 0]
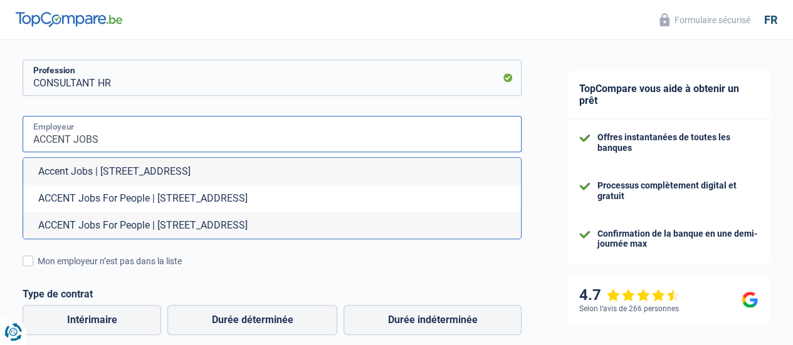
type input "ACCENT JOBS"
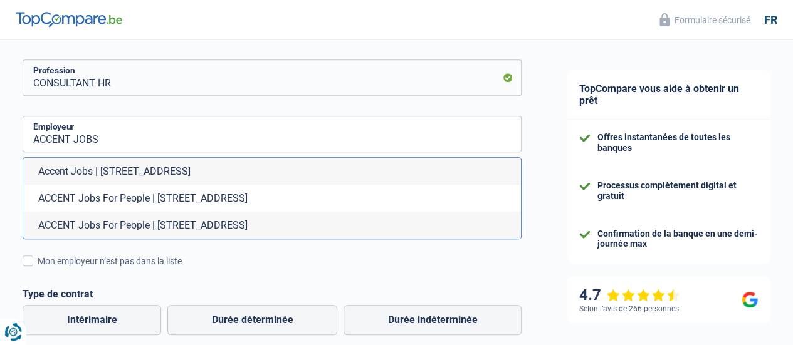
scroll to position [0, 0]
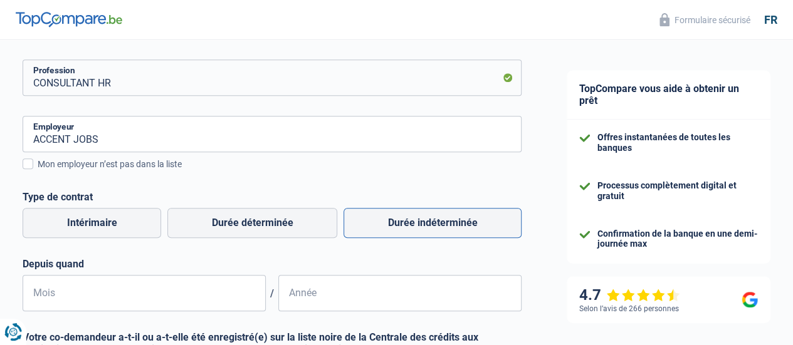
click at [449, 228] on label "Durée indéterminée" at bounding box center [432, 223] width 178 height 30
click at [449, 228] on input "Durée indéterminée" at bounding box center [432, 223] width 178 height 30
radio input "true"
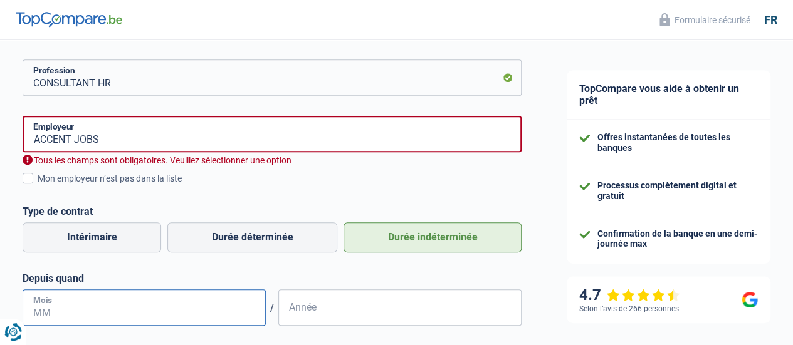
click at [173, 309] on input "Mois" at bounding box center [144, 307] width 243 height 36
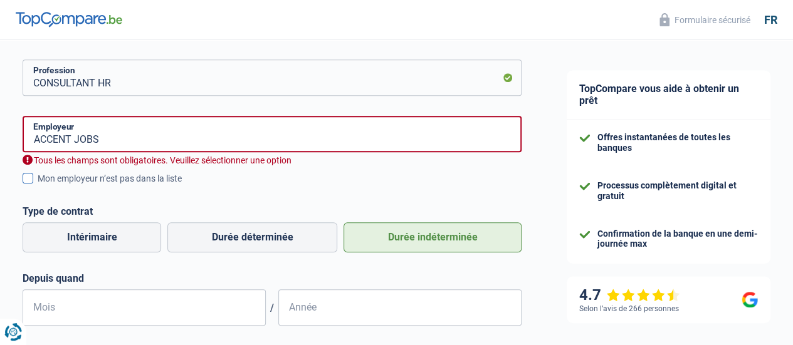
click at [33, 179] on span at bounding box center [28, 178] width 11 height 11
click at [38, 185] on input "Mon employeur n’est pas dans la liste" at bounding box center [38, 185] width 0 height 0
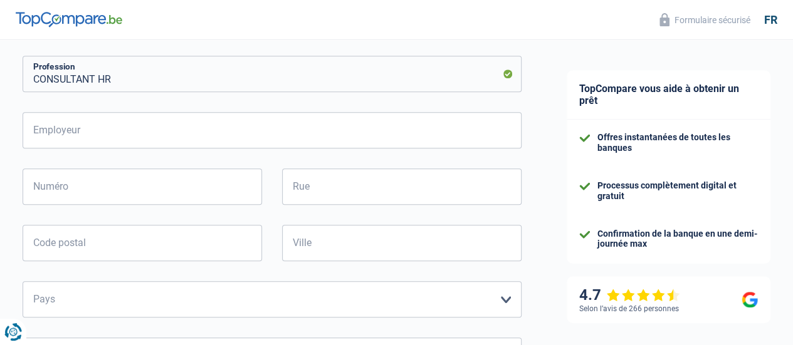
scroll to position [342, 0]
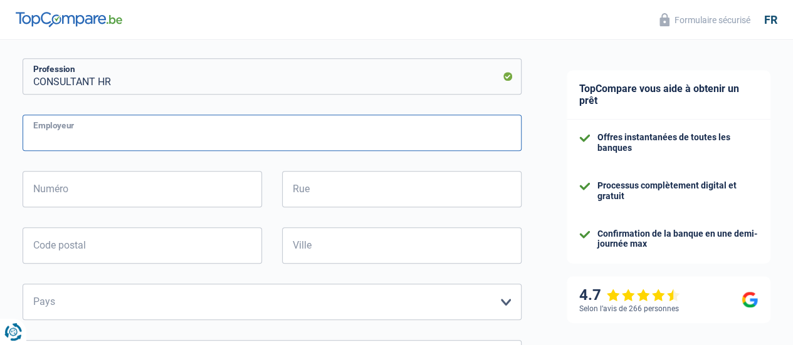
click at [302, 128] on input "Employeur" at bounding box center [272, 133] width 499 height 36
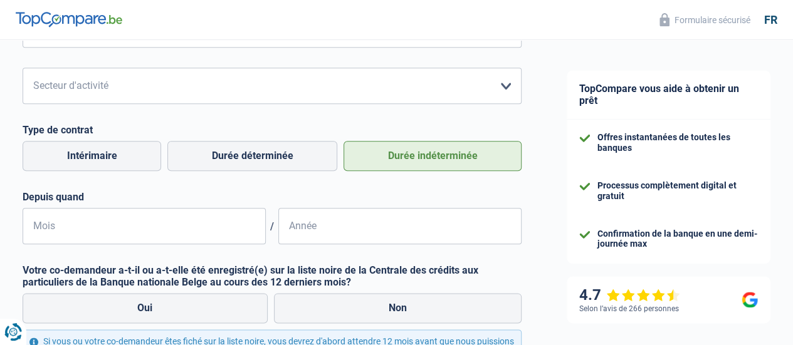
scroll to position [622, 0]
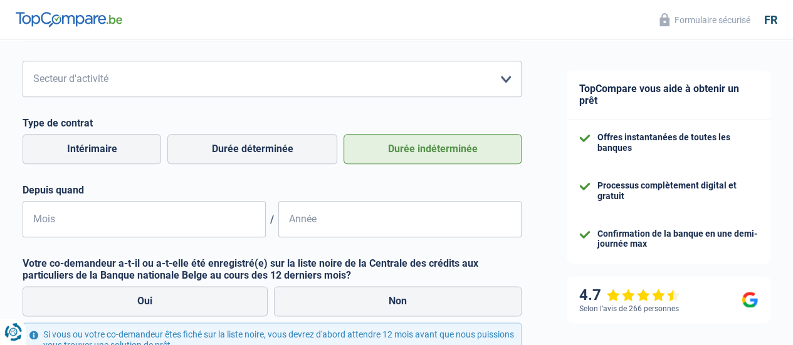
type input "ACCENT JOBS"
click at [159, 220] on input "Mois" at bounding box center [144, 219] width 243 height 36
type input "01"
click at [310, 211] on input "Année" at bounding box center [399, 219] width 243 height 36
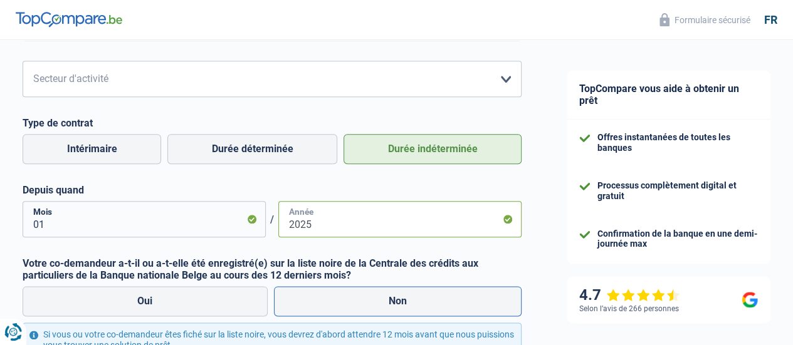
type input "2025"
click at [392, 296] on label "Non" at bounding box center [398, 301] width 248 height 30
click at [392, 296] on input "Non" at bounding box center [398, 301] width 248 height 30
radio input "true"
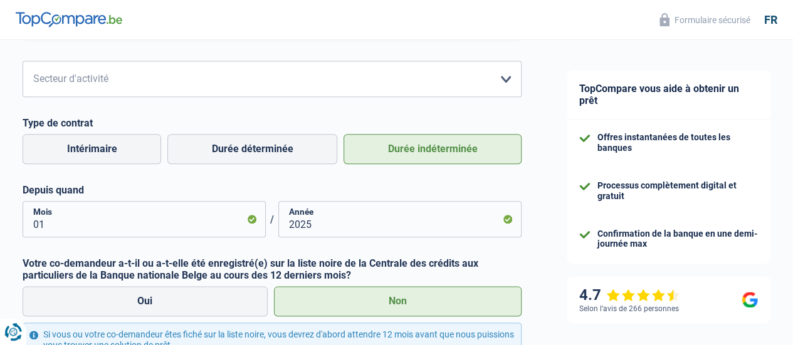
click at [392, 296] on label "Non" at bounding box center [398, 301] width 248 height 30
click at [392, 296] on input "Non" at bounding box center [398, 301] width 248 height 30
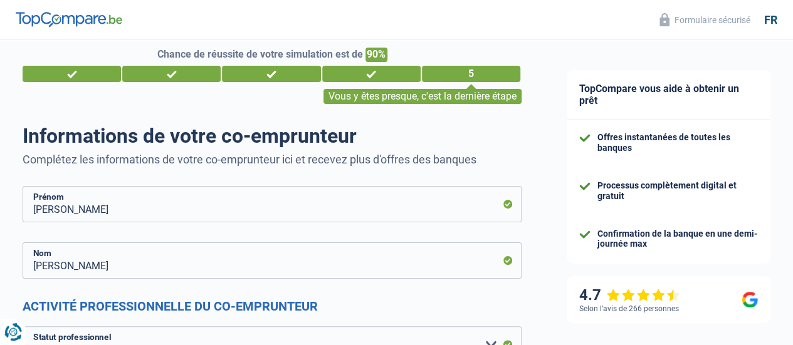
scroll to position [0, 0]
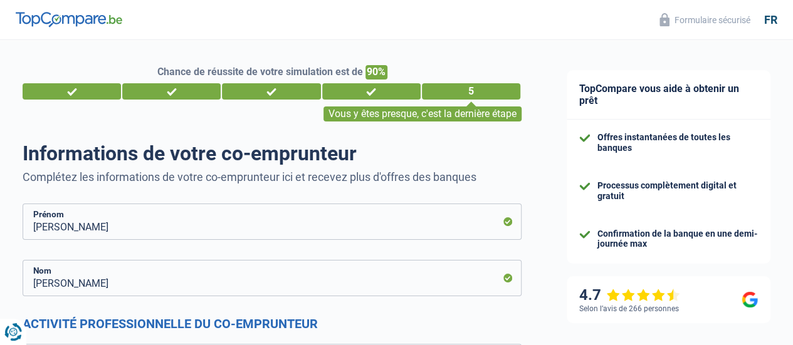
click at [385, 92] on div "4" at bounding box center [371, 91] width 98 height 16
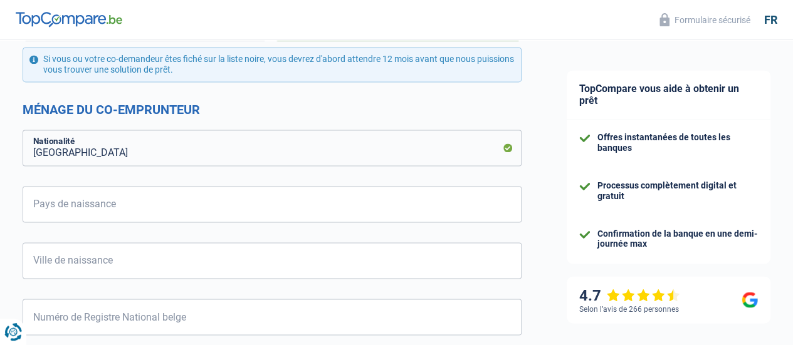
scroll to position [902, 0]
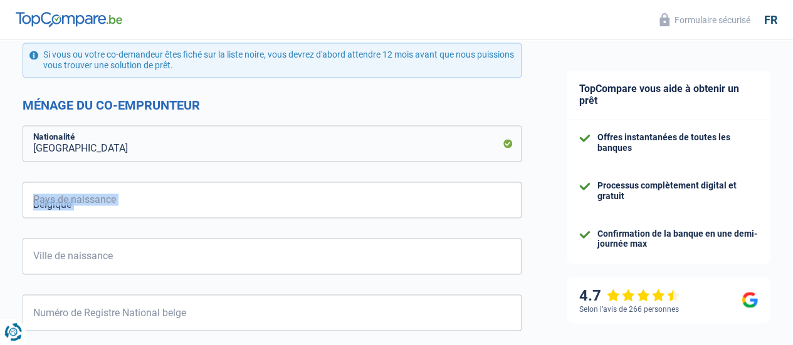
click at [293, 216] on form "LARA Prénom GONZALEZ NUNEZ Nom Activité professionnelle du co-emprunteur Ouvrie…" at bounding box center [272, 77] width 499 height 1550
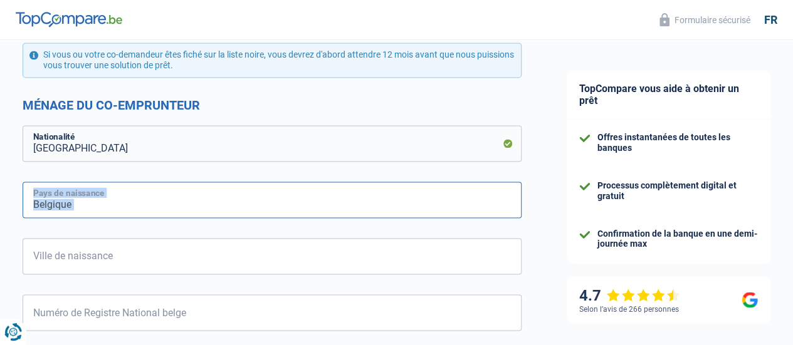
click at [293, 216] on input "Pays de naissance" at bounding box center [272, 200] width 499 height 36
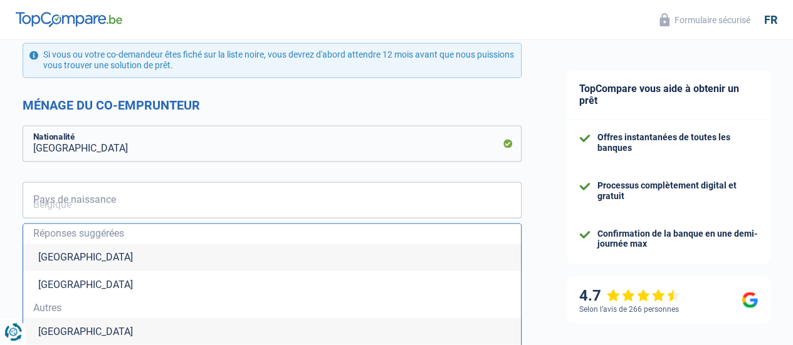
click at [245, 256] on li "Belgique" at bounding box center [272, 257] width 498 height 27
type input "Belgique"
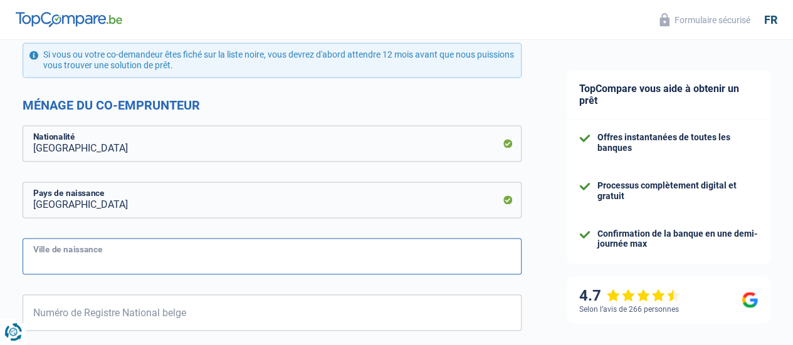
click at [247, 255] on input "Ville de naissance" at bounding box center [272, 256] width 499 height 36
type input "BELGIQUE"
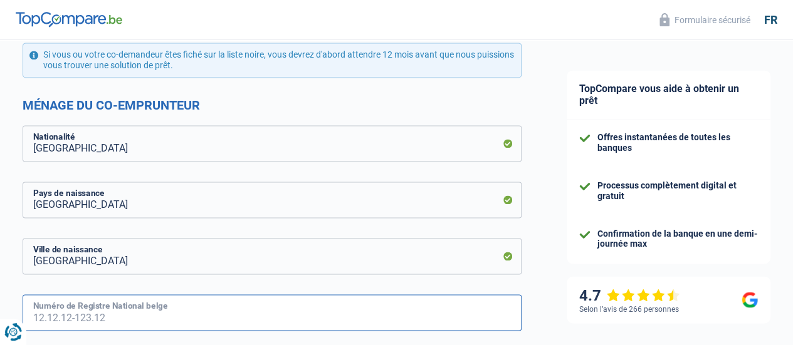
click at [216, 325] on input "Numéro de Registre National belge" at bounding box center [272, 312] width 499 height 36
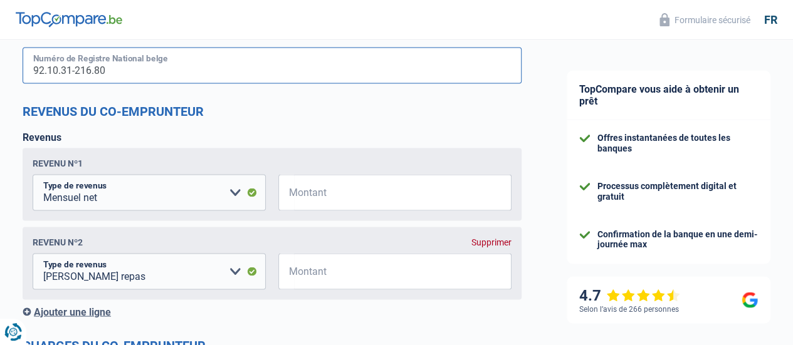
scroll to position [1154, 0]
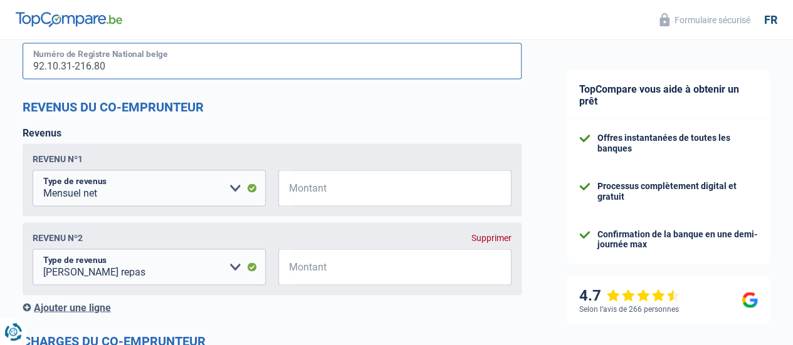
type input "92.10.31-216.80"
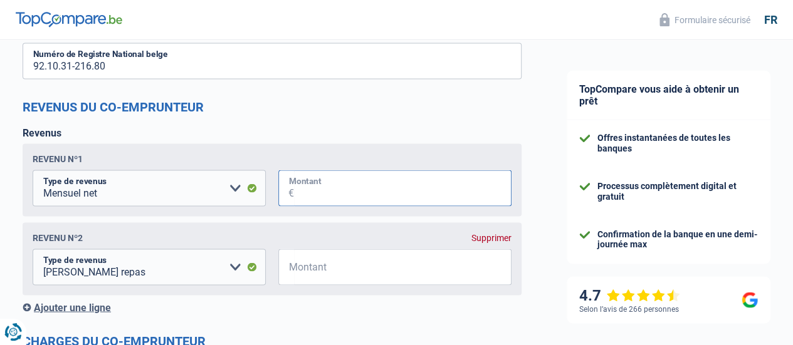
click at [429, 186] on input "Montant" at bounding box center [402, 188] width 217 height 36
type input "2.400"
click at [380, 265] on input "Montant" at bounding box center [402, 267] width 217 height 36
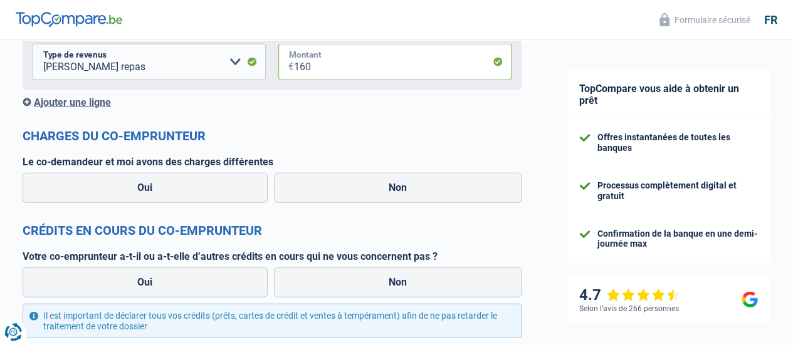
scroll to position [1368, 0]
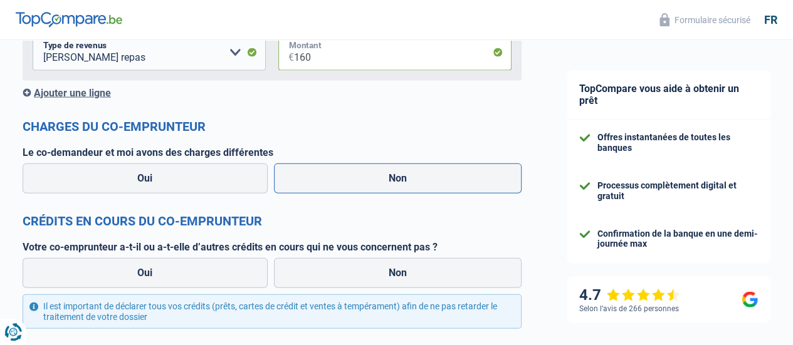
type input "160"
click at [392, 189] on label "Non" at bounding box center [398, 179] width 248 height 30
click at [392, 189] on input "Non" at bounding box center [398, 179] width 248 height 30
radio input "true"
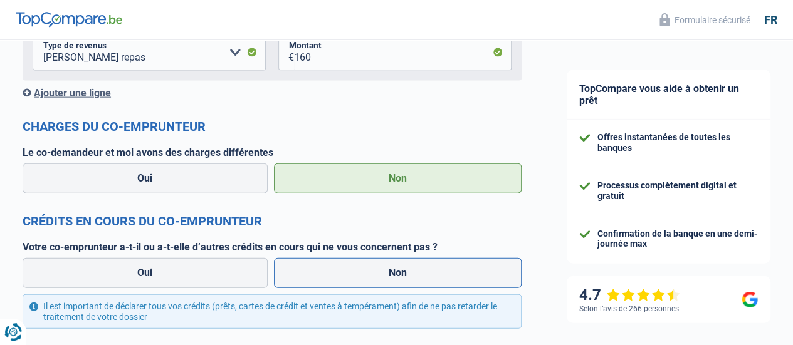
click at [401, 279] on label "Non" at bounding box center [398, 273] width 248 height 30
click at [401, 279] on input "Non" at bounding box center [398, 273] width 248 height 30
radio input "true"
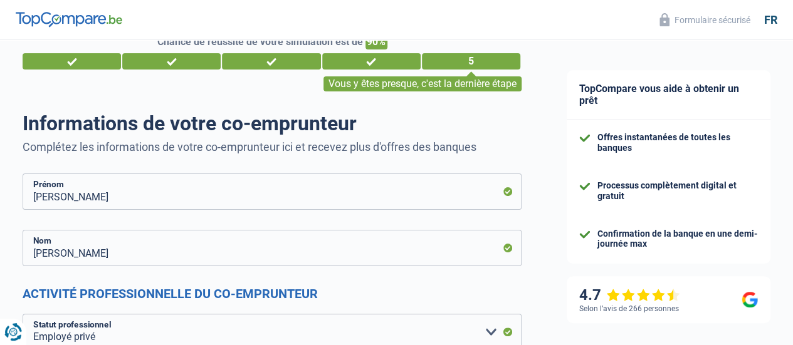
scroll to position [0, 0]
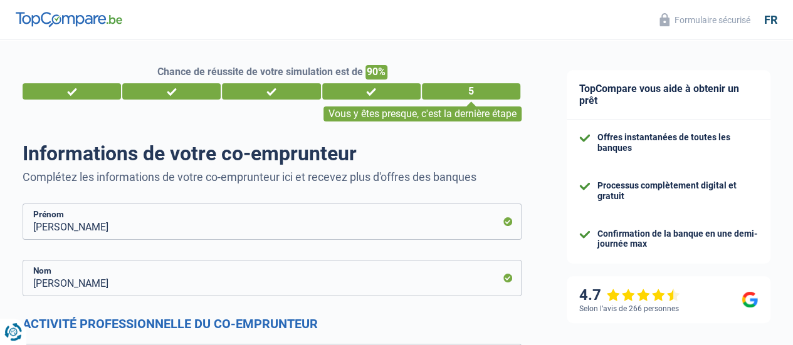
click at [374, 91] on div "4" at bounding box center [371, 91] width 98 height 16
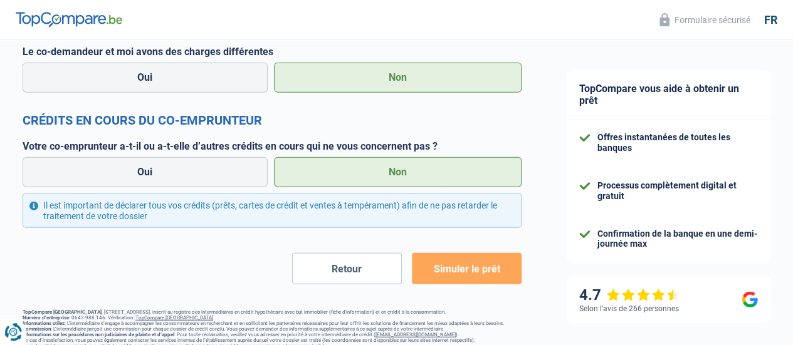
scroll to position [1525, 0]
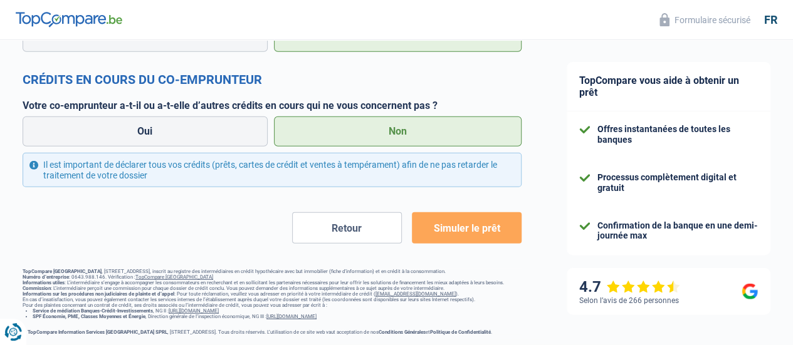
click at [373, 227] on button "Retour" at bounding box center [347, 227] width 110 height 31
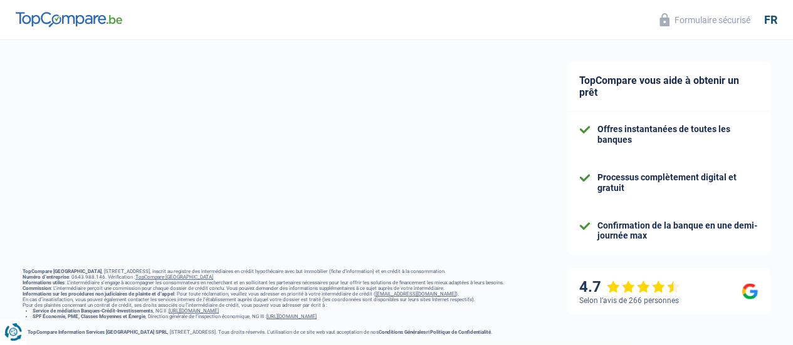
select select "familyAllowances"
select select "netSalary"
select select "rentalIncome"
select select "mealVouchers"
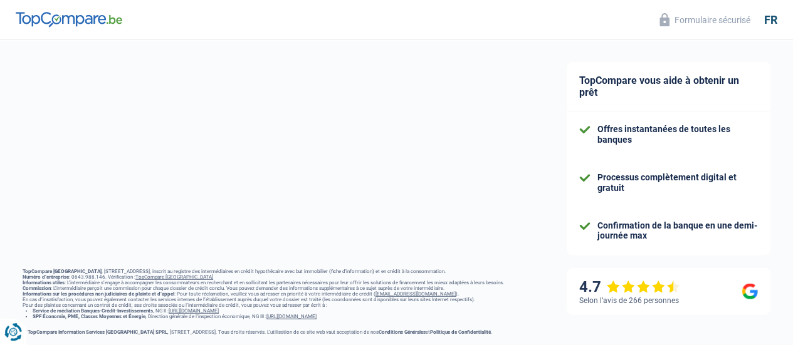
select select "mealVouchers"
select select "mortgage"
select select "240"
select select "mortgage"
select select "240"
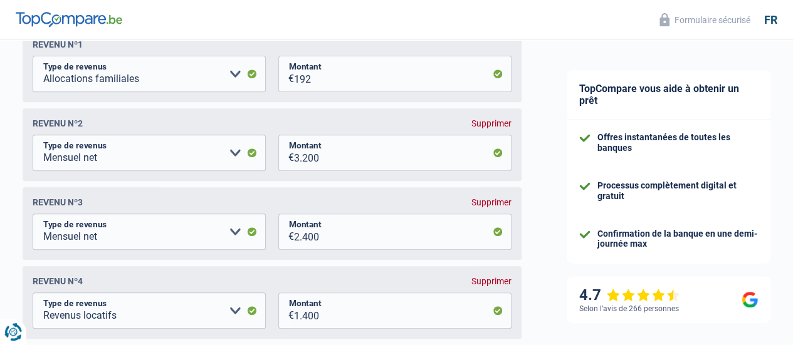
scroll to position [241, 0]
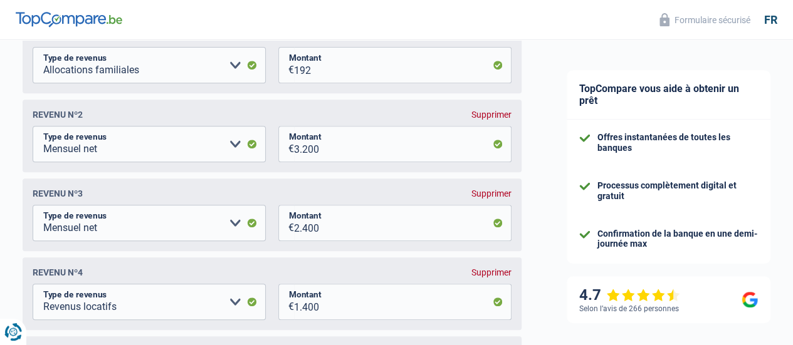
click at [486, 193] on div "Supprimer" at bounding box center [491, 194] width 40 height 10
select select "rentalIncome"
type input "1.400"
select select "mealVouchers"
type input "160"
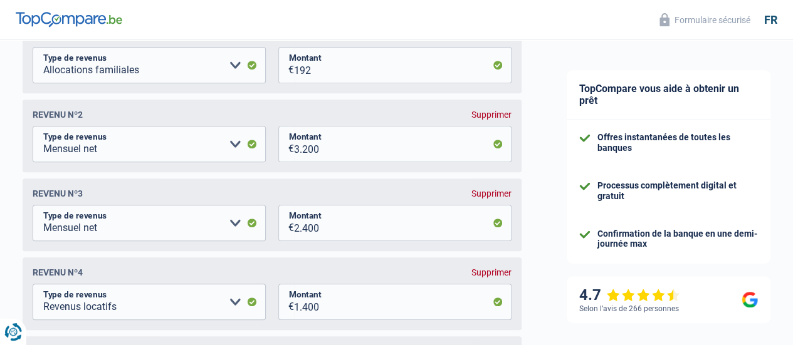
type input "120"
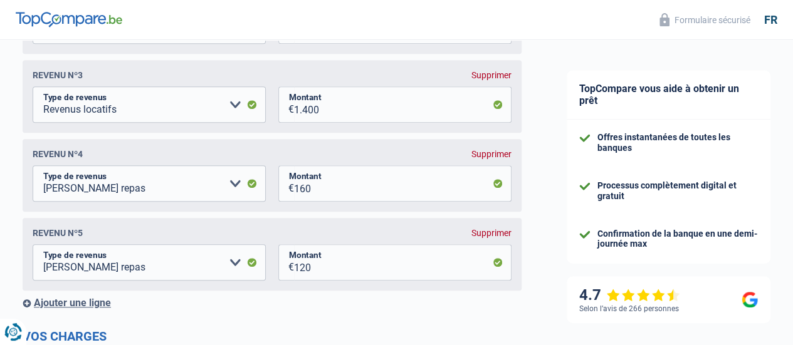
scroll to position [361, 0]
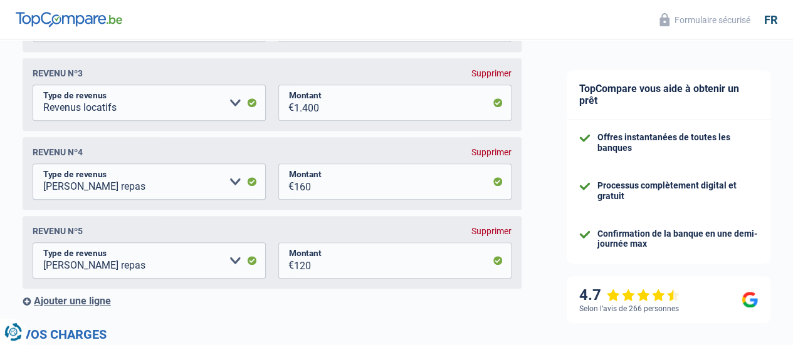
click at [482, 155] on div "Supprimer" at bounding box center [491, 152] width 40 height 10
type input "120"
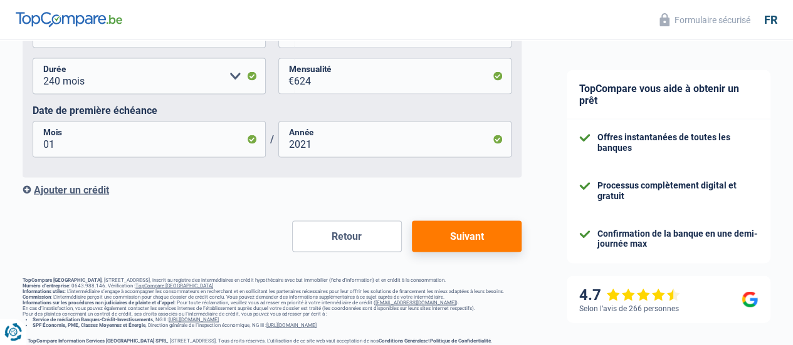
scroll to position [1227, 0]
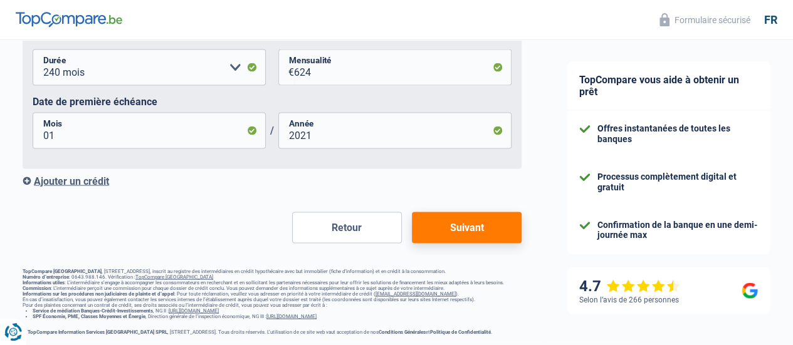
click at [474, 212] on button "Suivant" at bounding box center [467, 227] width 110 height 31
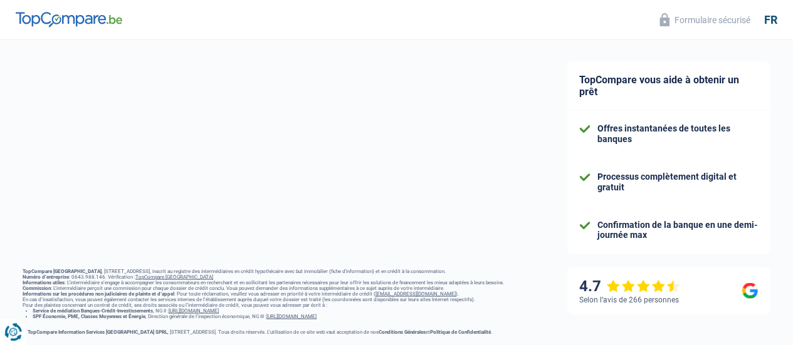
select select "privateEmployee"
select select "netSalary"
select select "mealVouchers"
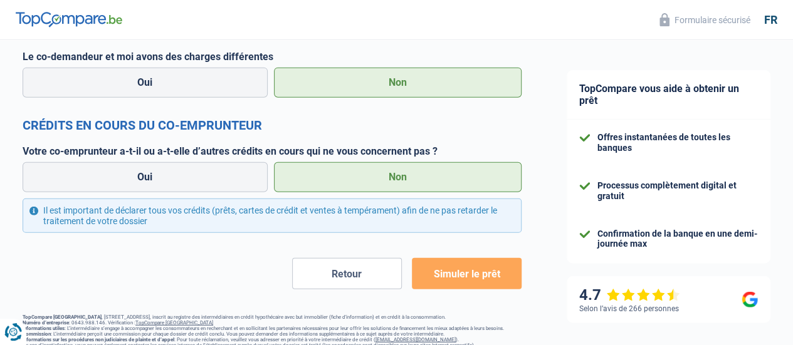
scroll to position [1525, 0]
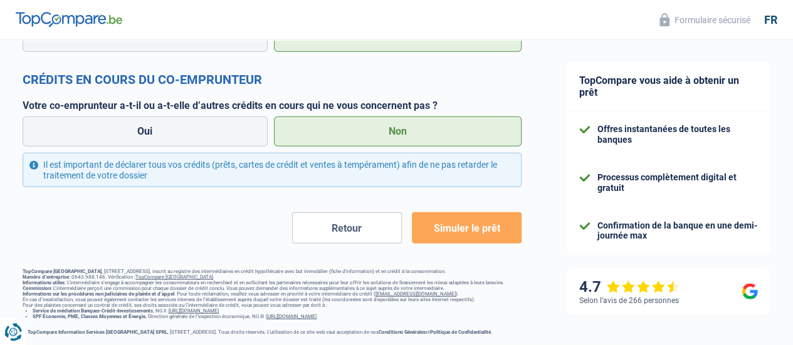
click at [450, 222] on span "Simuler le prêt" at bounding box center [466, 228] width 66 height 12
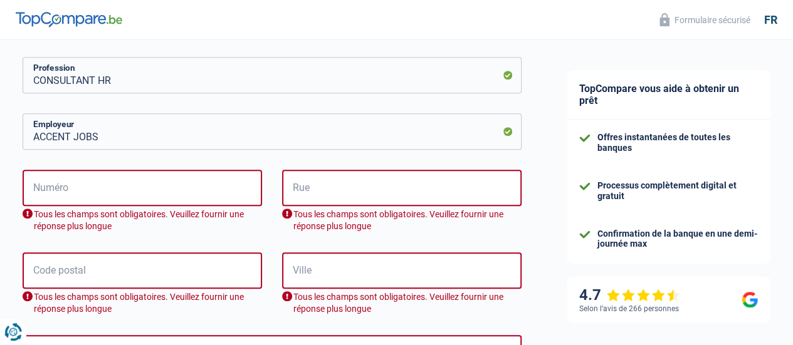
scroll to position [341, 0]
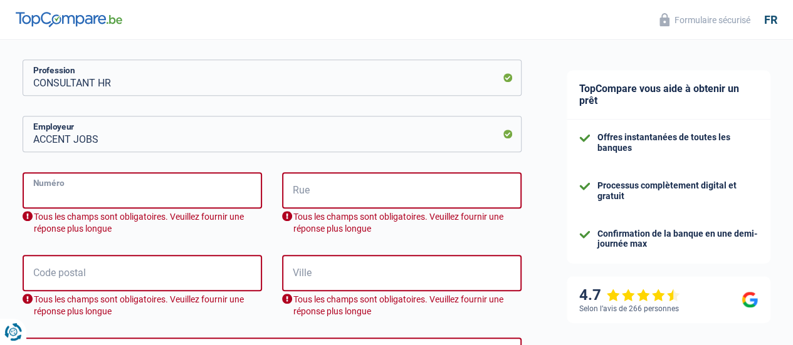
click at [154, 194] on input "Numéro" at bounding box center [142, 190] width 239 height 36
click at [351, 182] on input "Rue" at bounding box center [401, 190] width 239 height 36
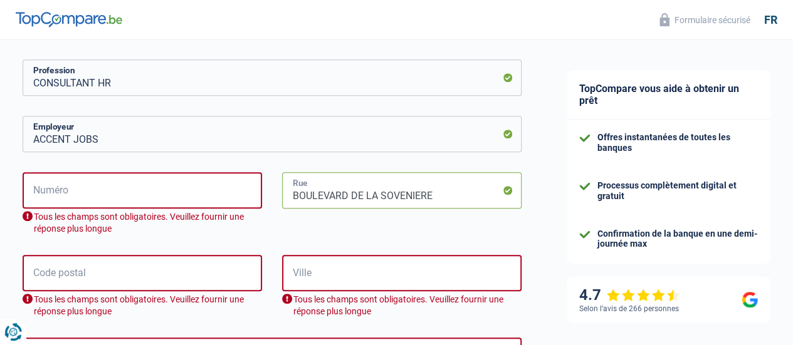
type input "BOULEVARD DE LA SOVENIERE"
click at [143, 200] on input "Numéro" at bounding box center [142, 190] width 239 height 36
click at [321, 274] on input "Ville" at bounding box center [401, 273] width 239 height 36
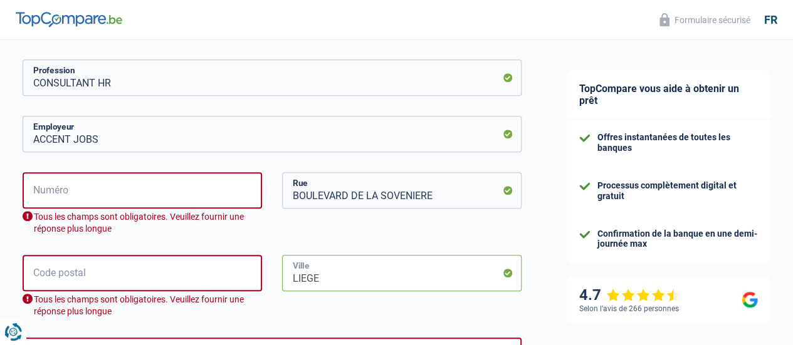
type input "LIEGE"
click at [179, 197] on input "Numéro" at bounding box center [142, 190] width 239 height 36
click at [135, 281] on input "Code postal" at bounding box center [142, 273] width 239 height 36
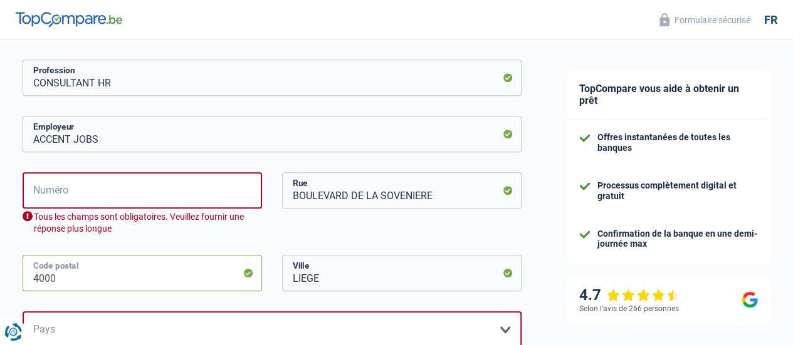
type input "4000"
click at [125, 187] on input "Numéro" at bounding box center [142, 190] width 239 height 36
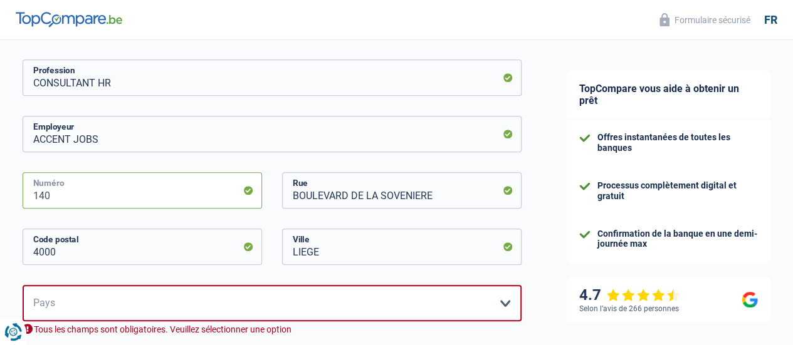
type input "140"
click at [501, 308] on select "Belgique France Allemagne Italie Luxembourg Pays-Bas Espagne Suisse Veuillez sé…" at bounding box center [272, 303] width 499 height 36
select select "BE"
click at [33, 286] on select "Belgique France Allemagne Italie Luxembourg Pays-Bas Espagne Suisse Veuillez sé…" at bounding box center [272, 303] width 499 height 36
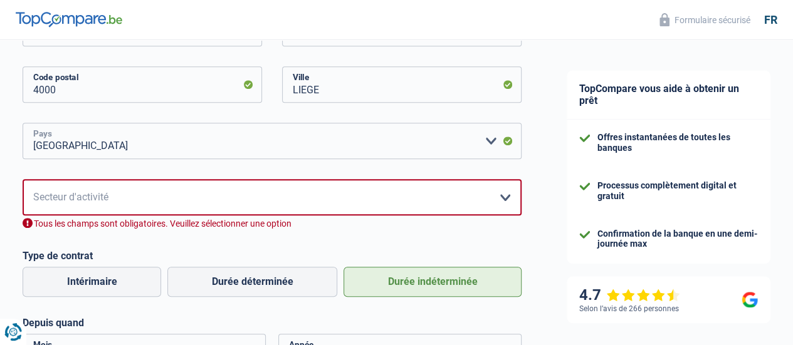
scroll to position [506, 0]
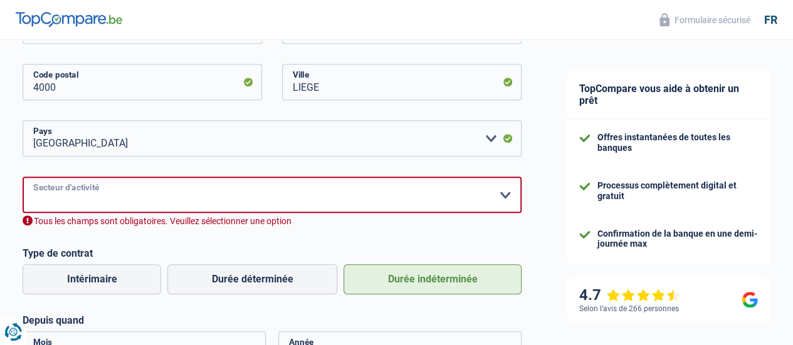
click at [475, 184] on select "Agriculture/Pêche Industrie Horeca Courier/Fitness/Taxi Construction Banques/As…" at bounding box center [272, 195] width 499 height 36
select select "bigCompanies"
click at [33, 177] on select "Agriculture/Pêche Industrie Horeca Courier/Fitness/Taxi Construction Banques/As…" at bounding box center [272, 195] width 499 height 36
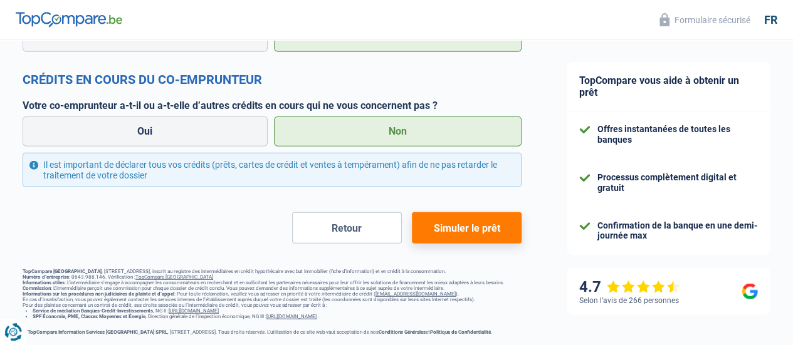
scroll to position [1525, 0]
click at [445, 222] on span "Simuler le prêt" at bounding box center [466, 228] width 66 height 12
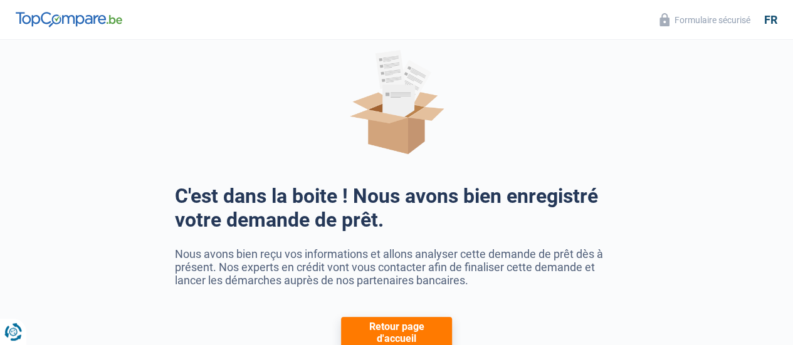
scroll to position [37, 0]
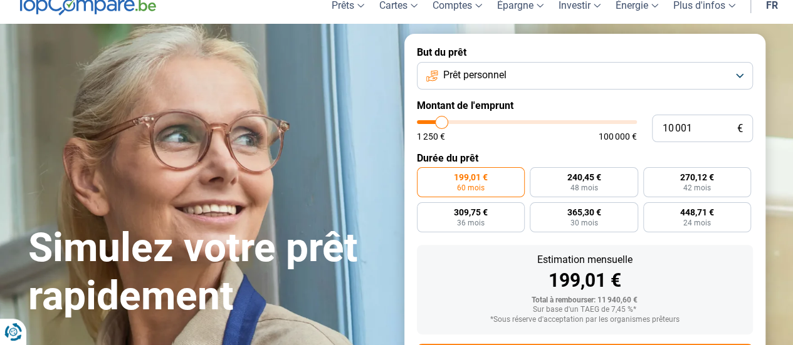
scroll to position [46, 0]
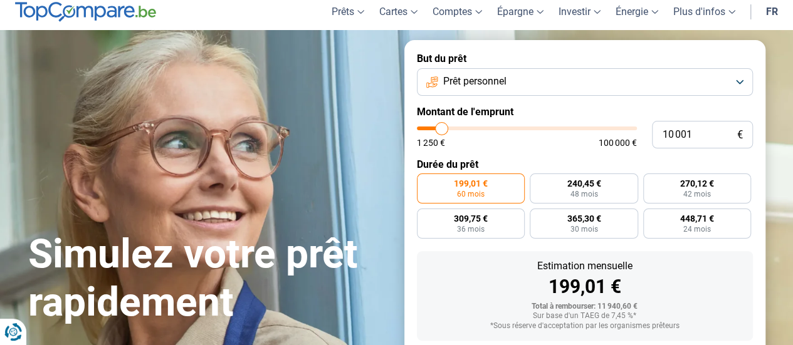
click at [724, 78] on button "Prêt personnel" at bounding box center [585, 82] width 336 height 28
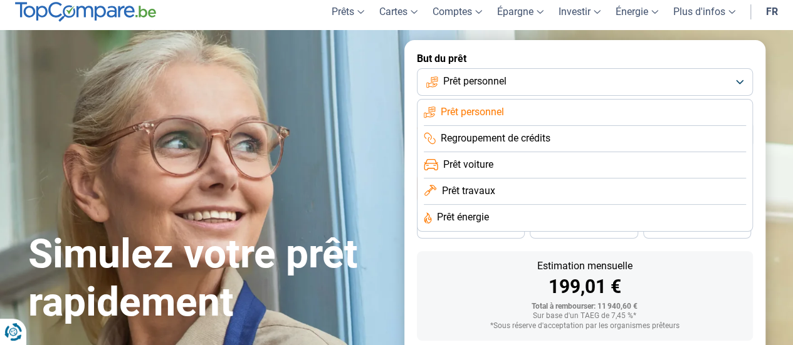
click at [788, 105] on section "Simulez votre prêt rapidement Simulez votre prêt rapidement But du prêt Prêt pe…" at bounding box center [396, 233] width 793 height 407
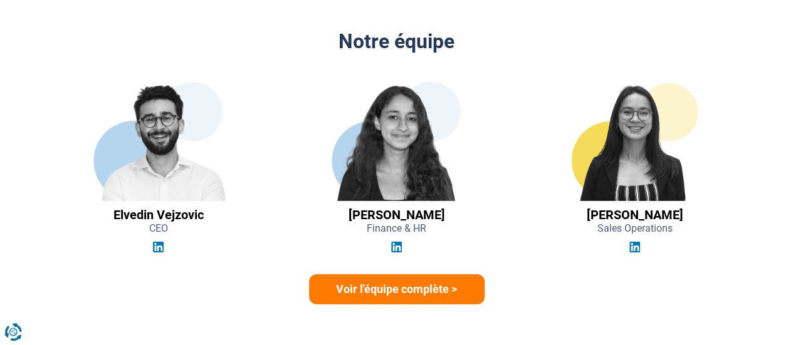
scroll to position [1857, 0]
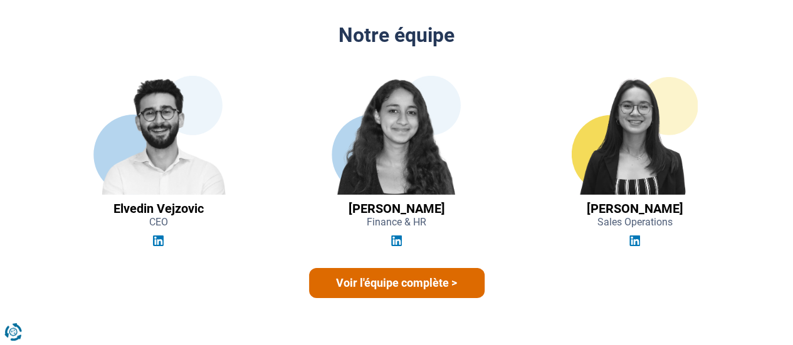
click at [386, 276] on link "Voir l'équipe complète >" at bounding box center [396, 283] width 175 height 30
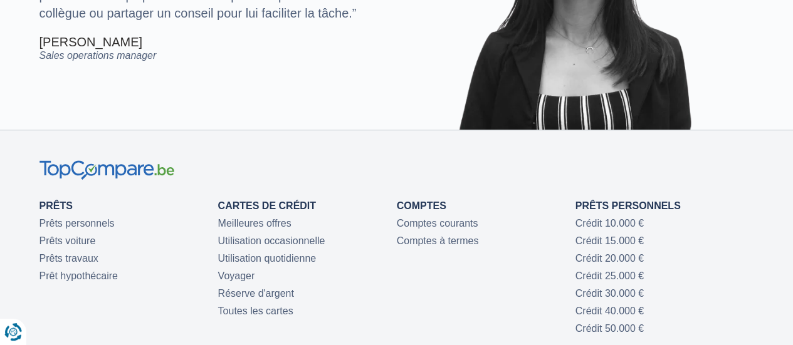
scroll to position [2856, 0]
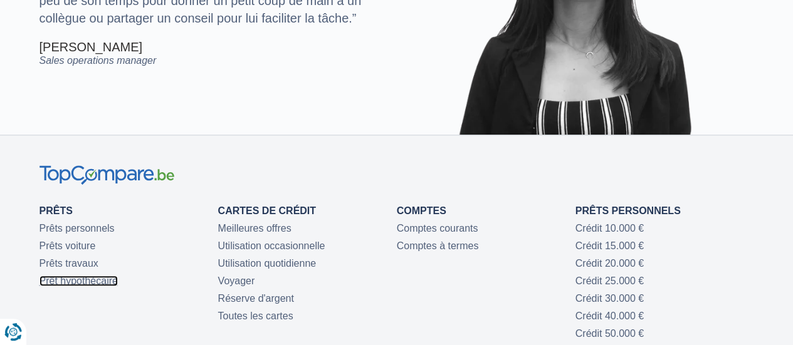
click at [77, 279] on link "Prêt hypothécaire" at bounding box center [78, 281] width 78 height 11
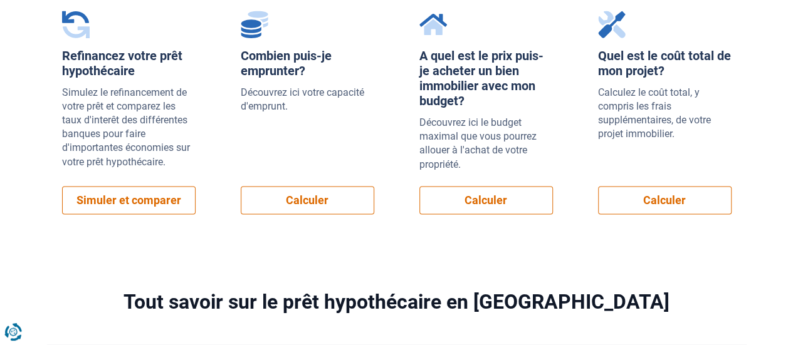
scroll to position [1051, 0]
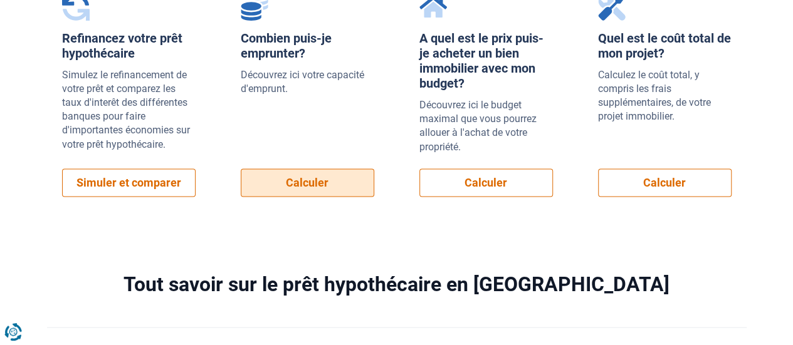
click at [326, 179] on link "Calculer" at bounding box center [307, 183] width 133 height 28
